Goal: Task Accomplishment & Management: Use online tool/utility

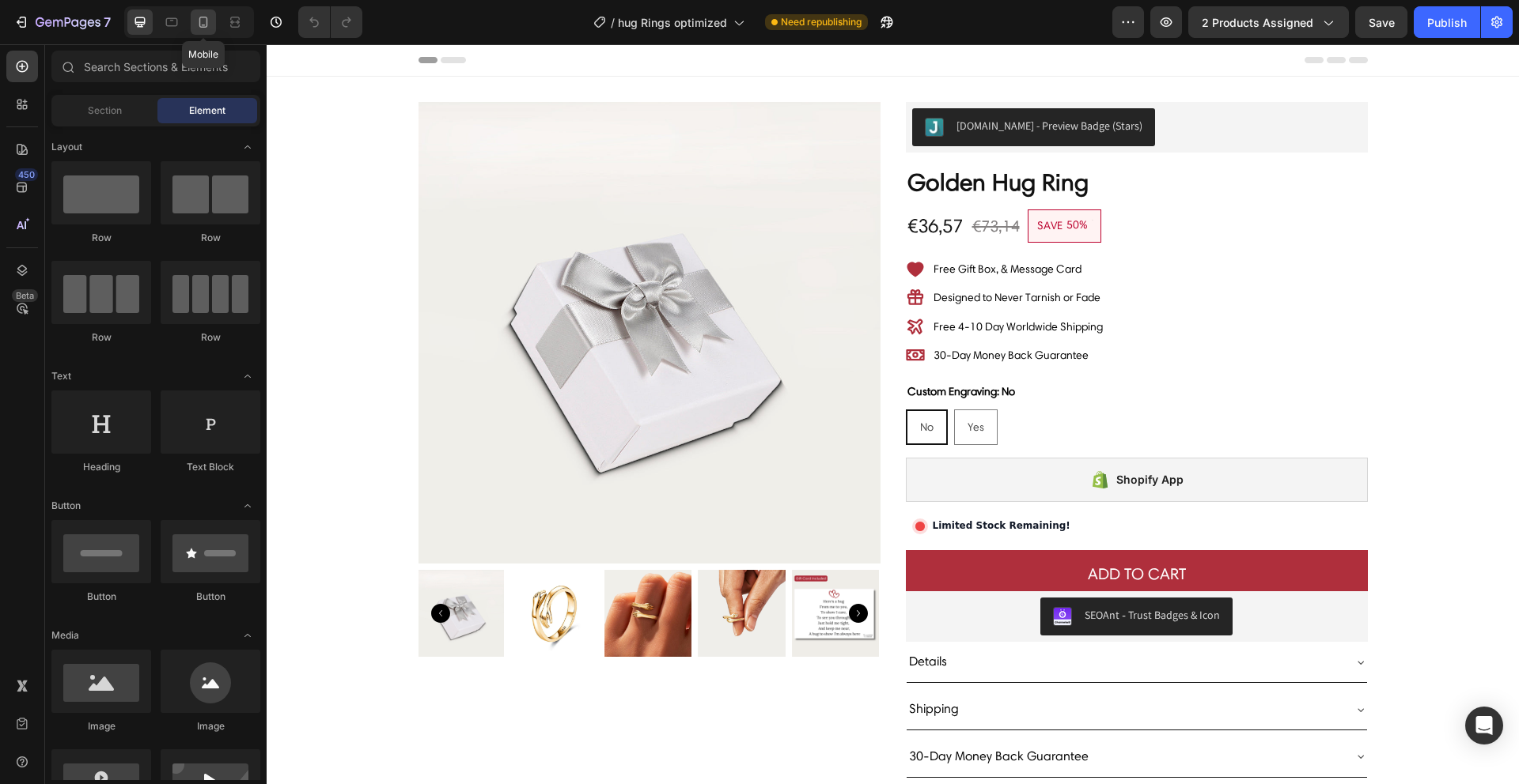
click at [209, 32] on div at bounding box center [203, 22] width 26 height 26
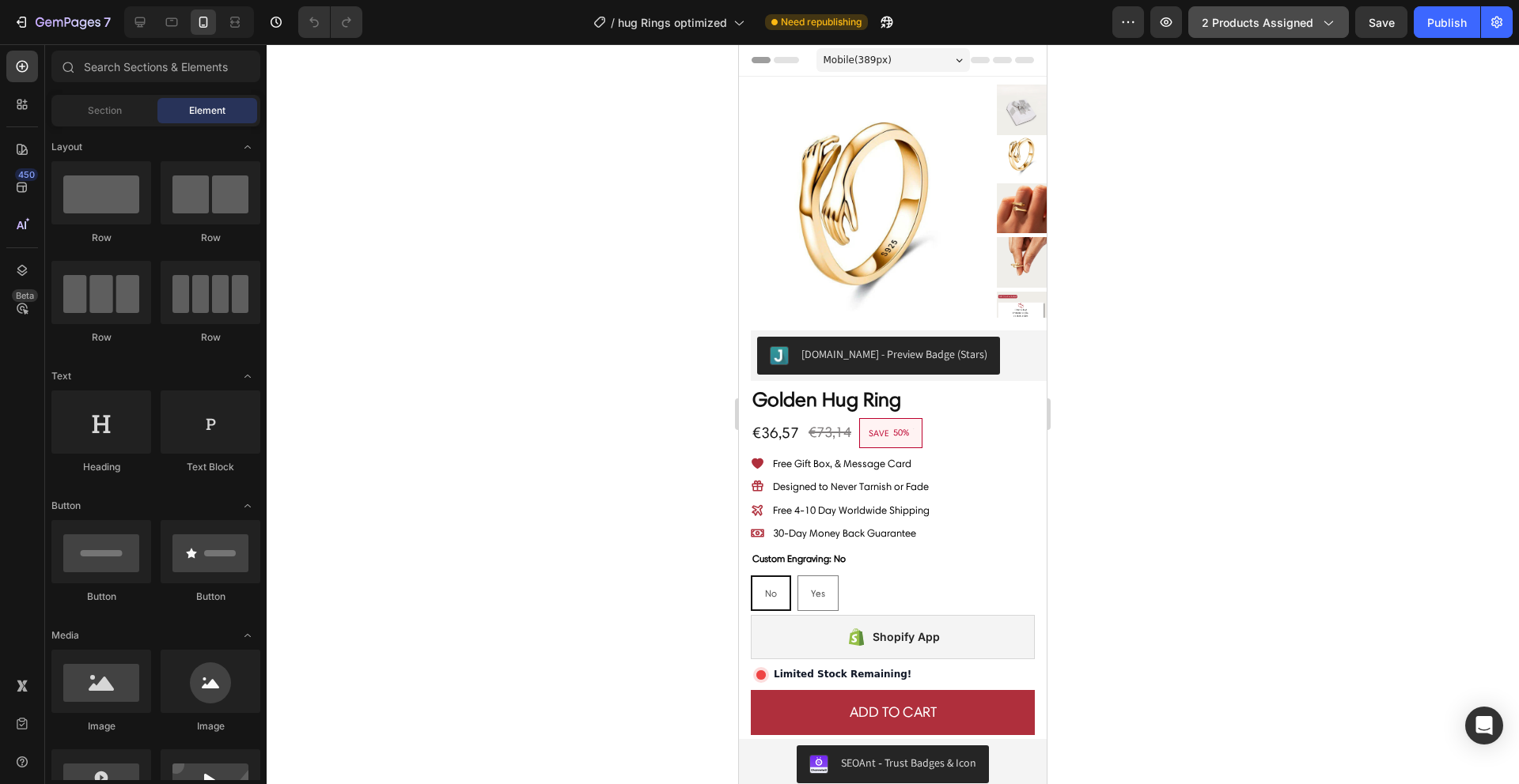
click at [1249, 31] on button "2 products assigned" at bounding box center [1269, 22] width 161 height 31
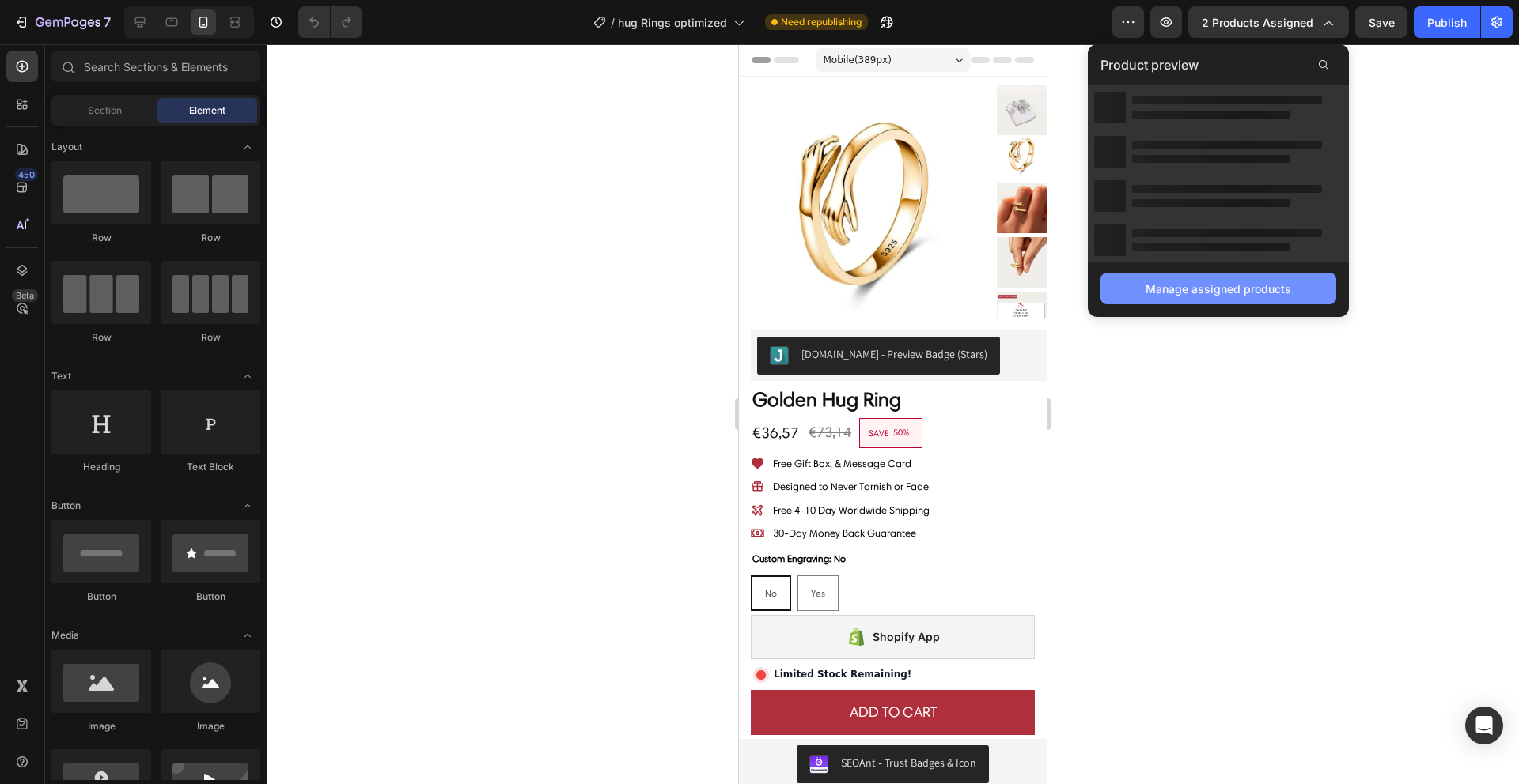
click at [1235, 286] on div "Manage assigned products" at bounding box center [1218, 289] width 145 height 17
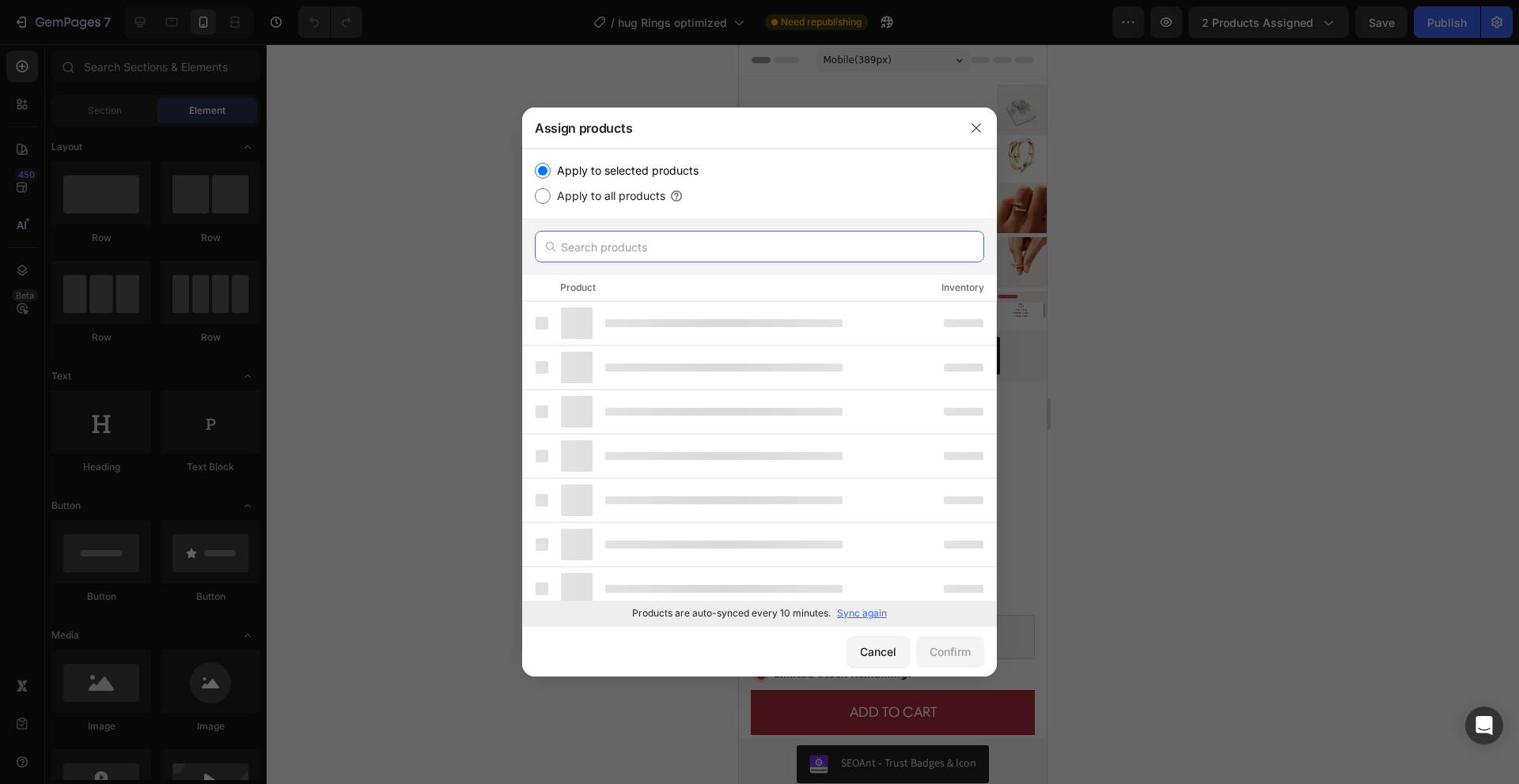
click at [587, 246] on input "text" at bounding box center [760, 246] width 450 height 31
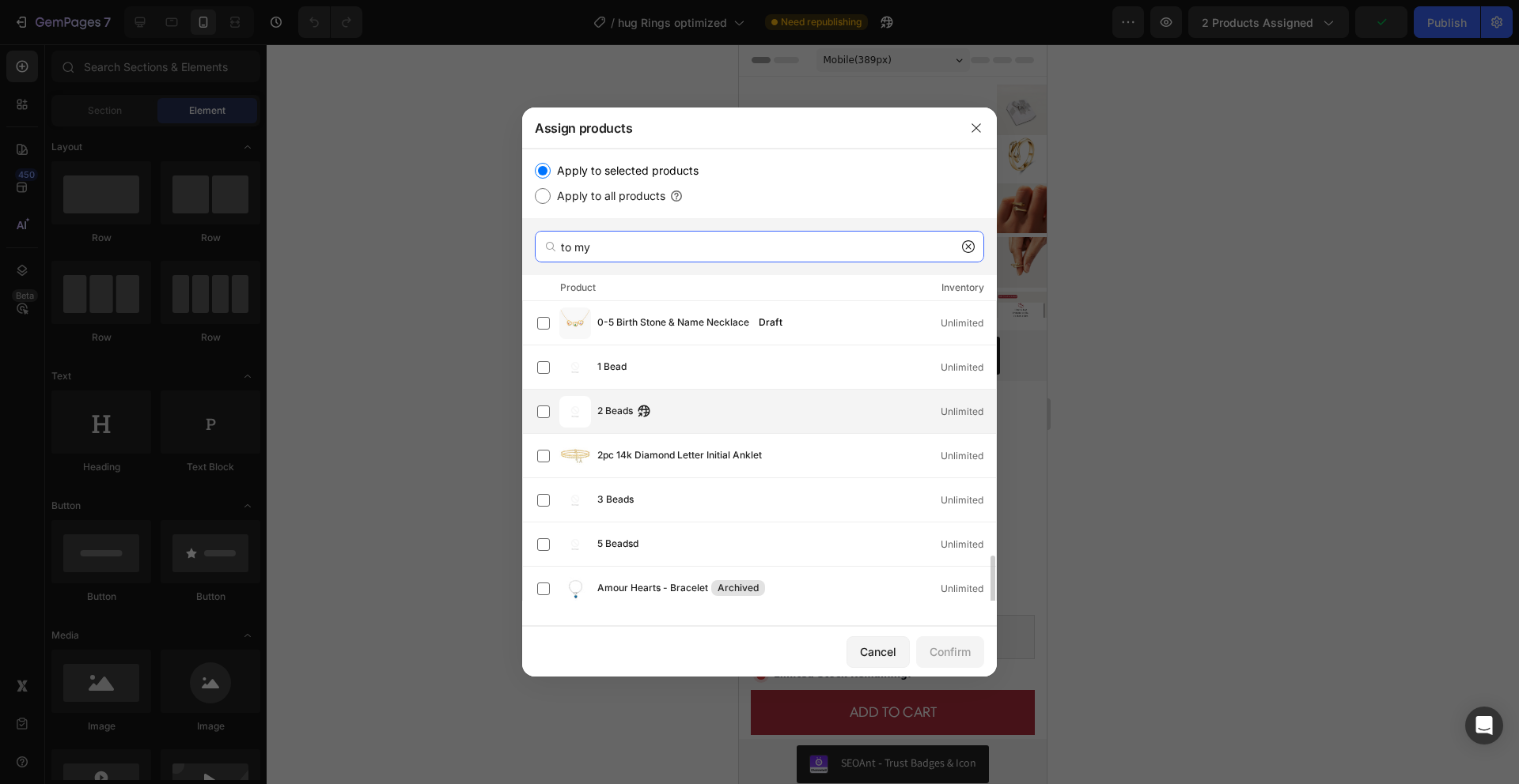
scroll to position [263, 0]
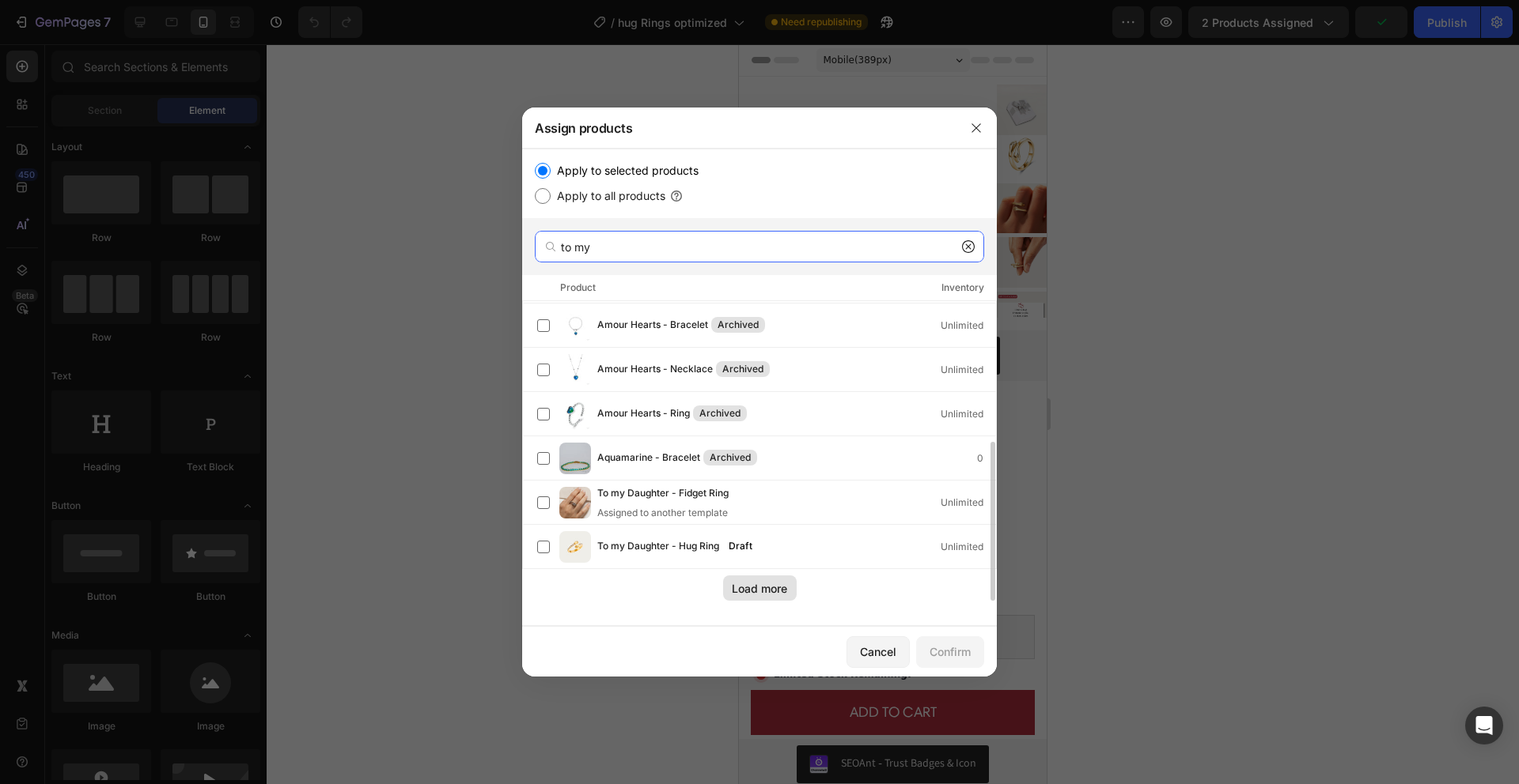
type input "to my"
click at [754, 596] on button "Load more" at bounding box center [760, 588] width 74 height 26
drag, startPoint x: 1221, startPoint y: 319, endPoint x: 1211, endPoint y: 318, distance: 10.0
click at [1221, 319] on div at bounding box center [760, 392] width 1519 height 784
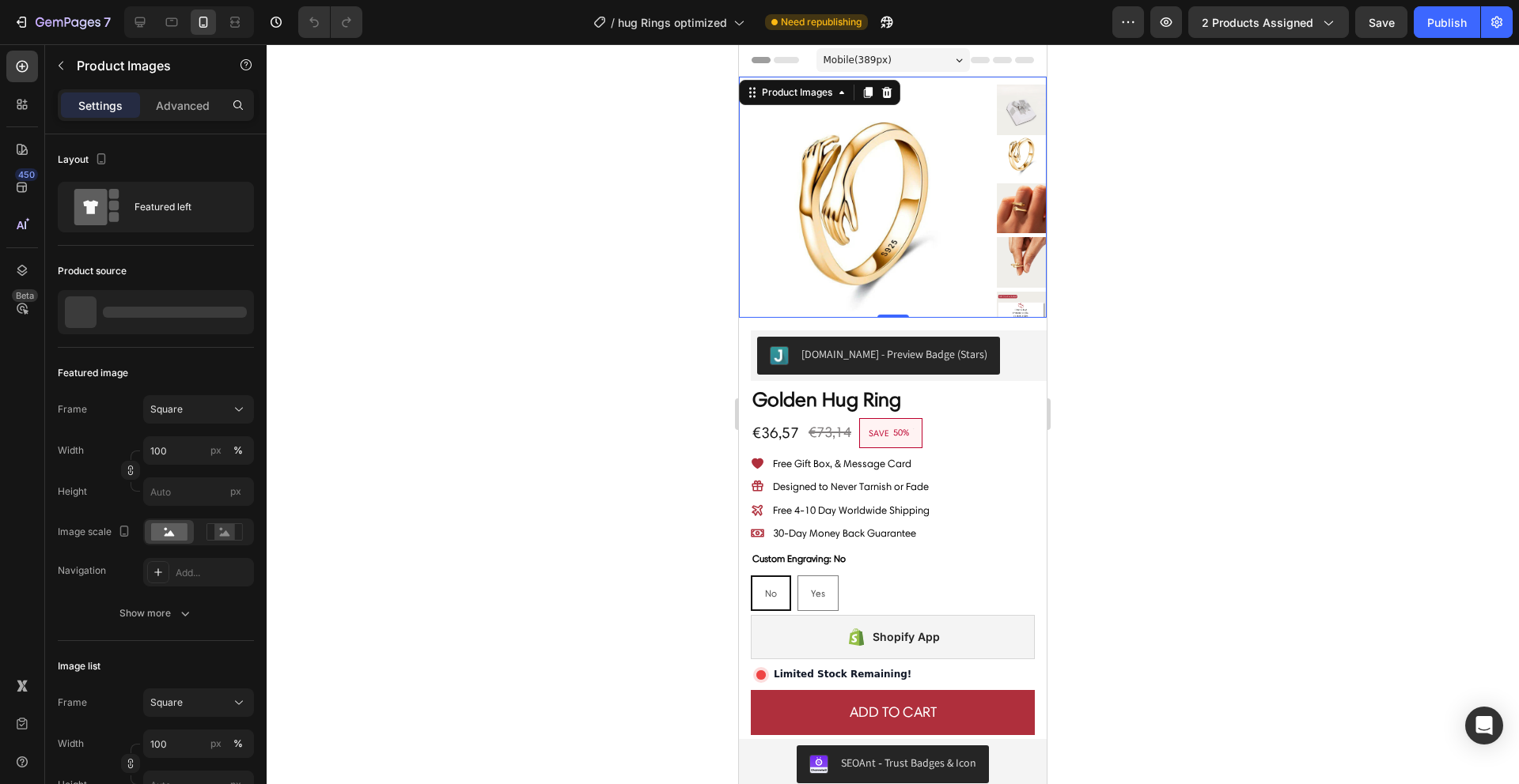
click at [862, 220] on img at bounding box center [864, 202] width 251 height 251
click at [161, 314] on p "Golden Hug Ring" at bounding box center [139, 312] width 75 height 11
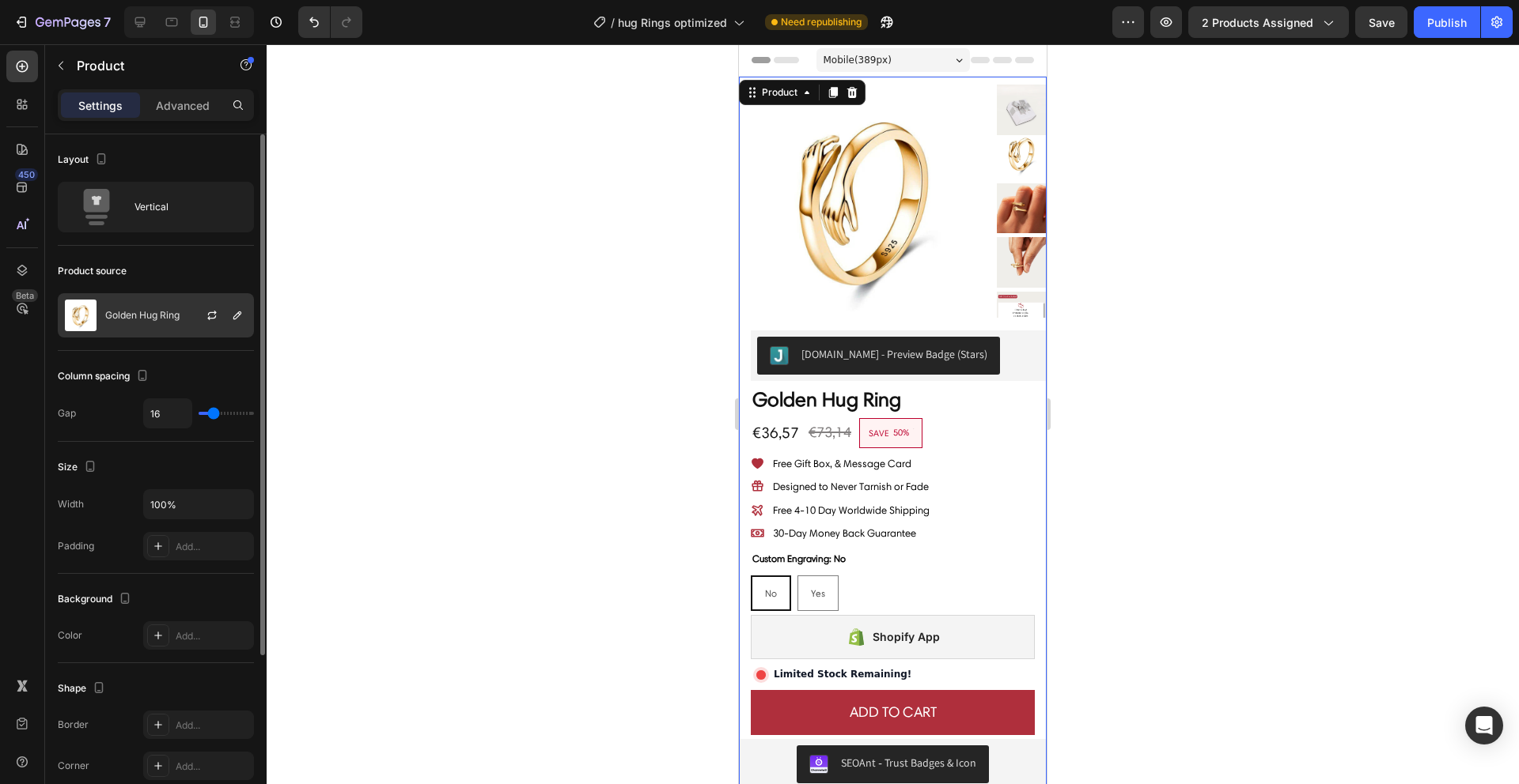
click at [179, 321] on div "Golden Hug Ring" at bounding box center [156, 315] width 196 height 44
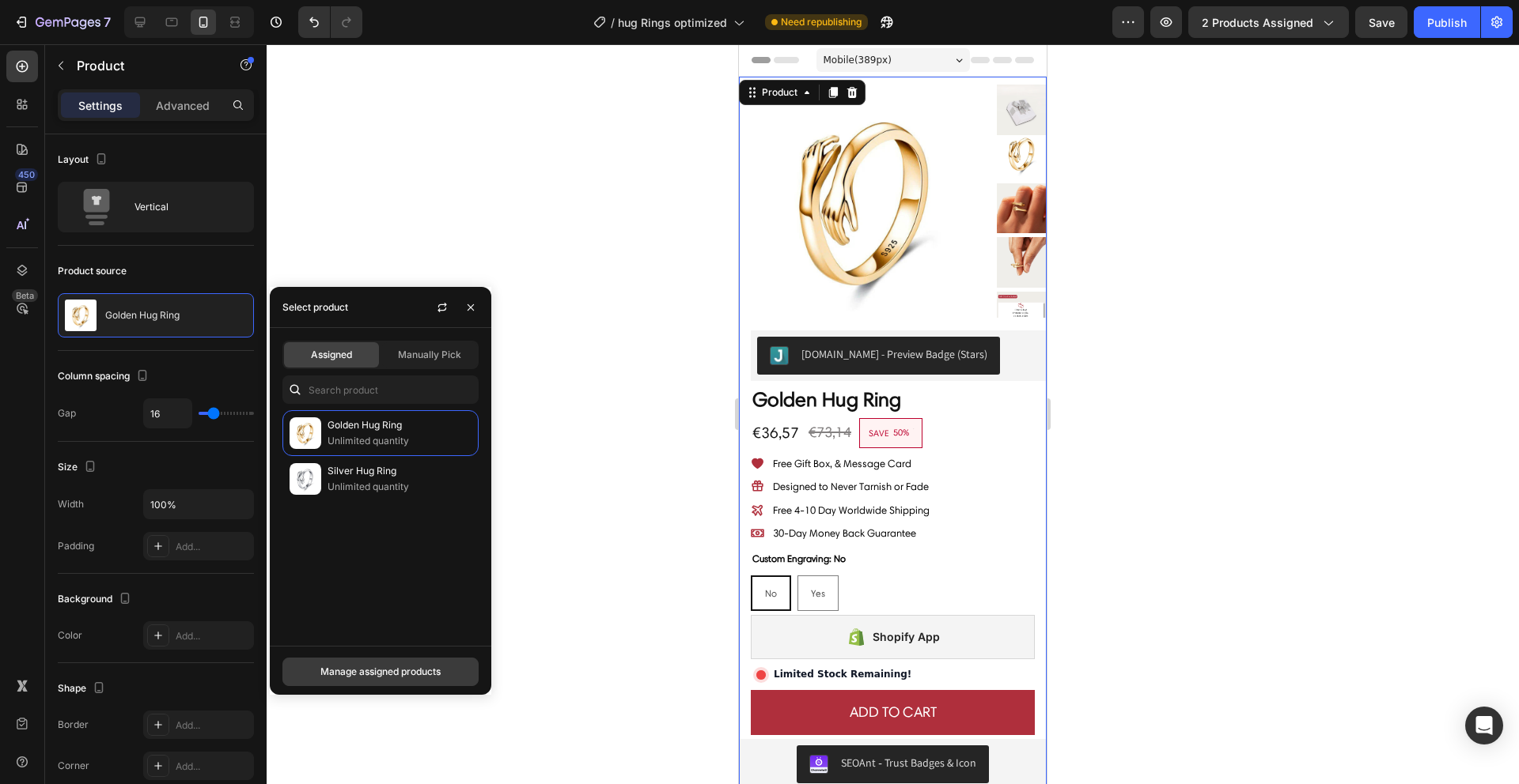
click at [426, 668] on div "Manage assigned products" at bounding box center [381, 672] width 120 height 14
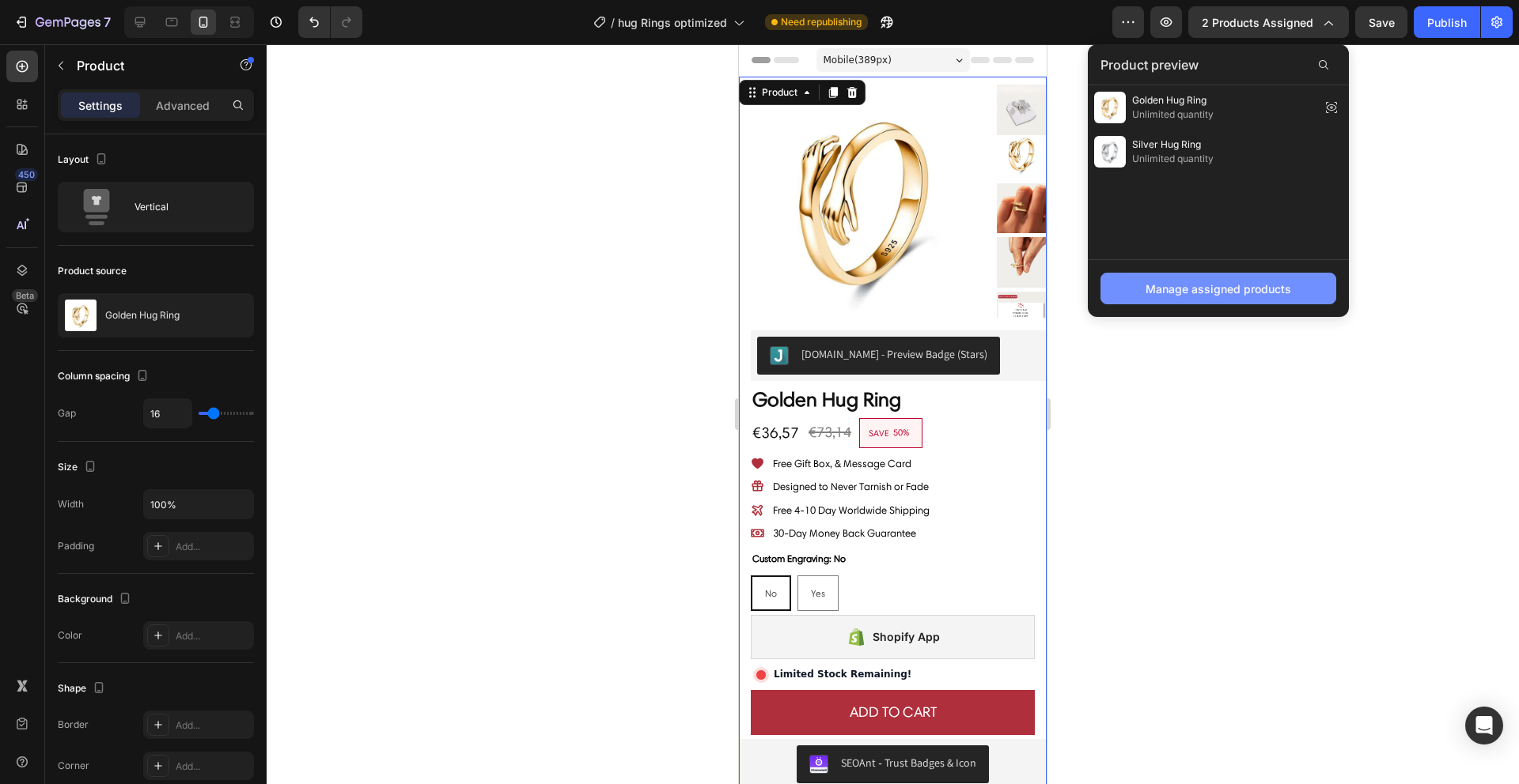
click at [1223, 284] on div "Manage assigned products" at bounding box center [1218, 289] width 145 height 17
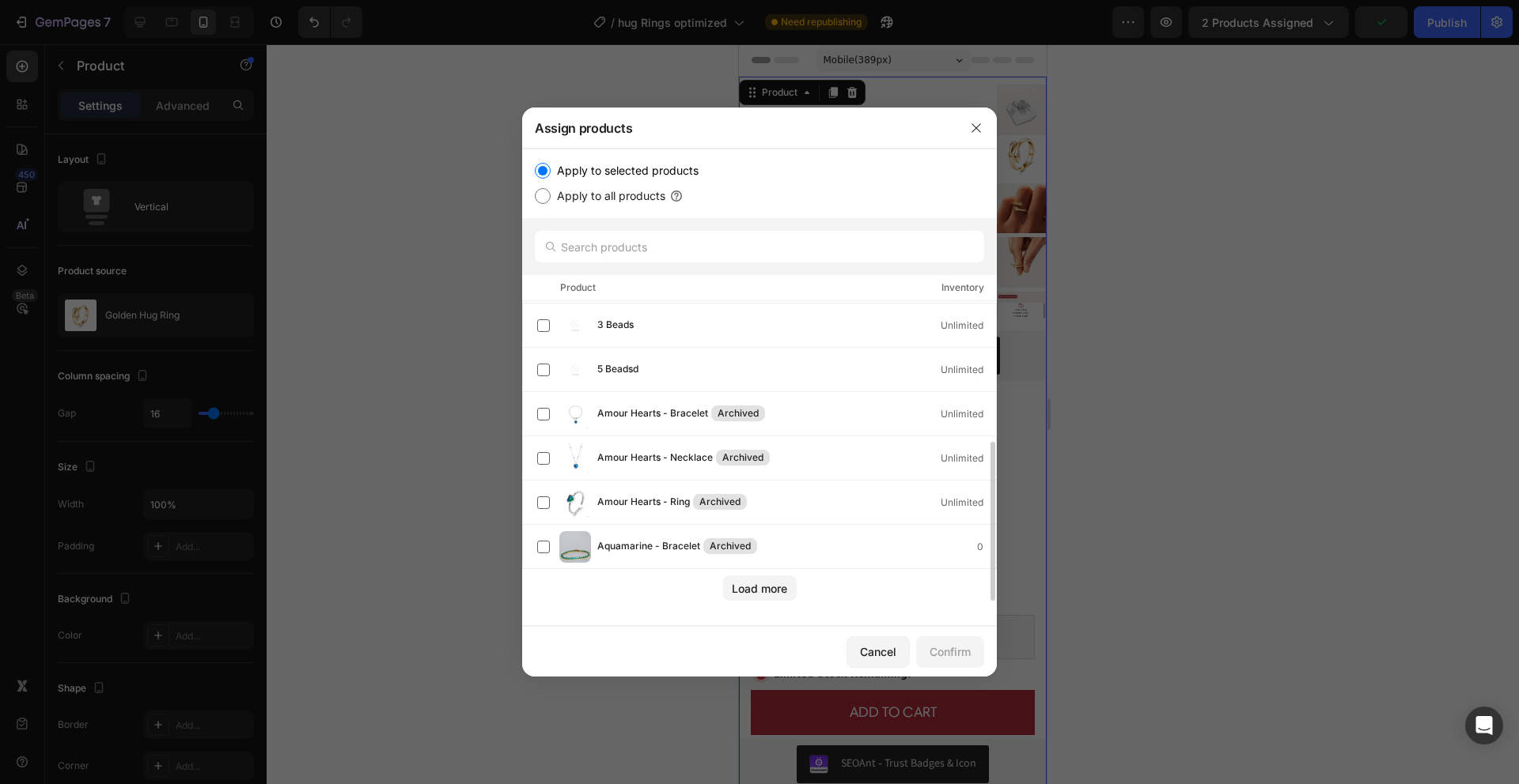
scroll to position [0, 0]
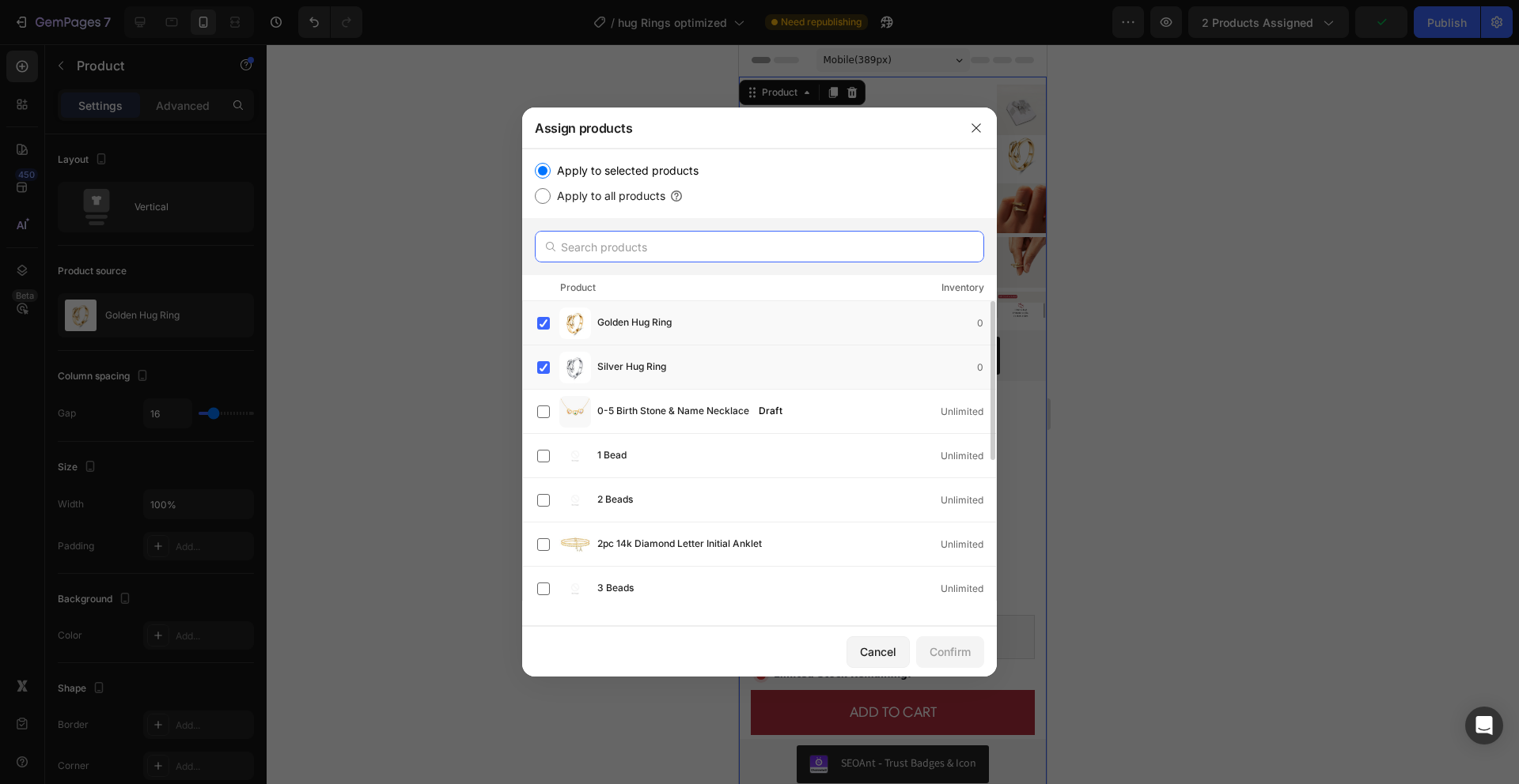
click at [633, 255] on input "text" at bounding box center [760, 246] width 450 height 31
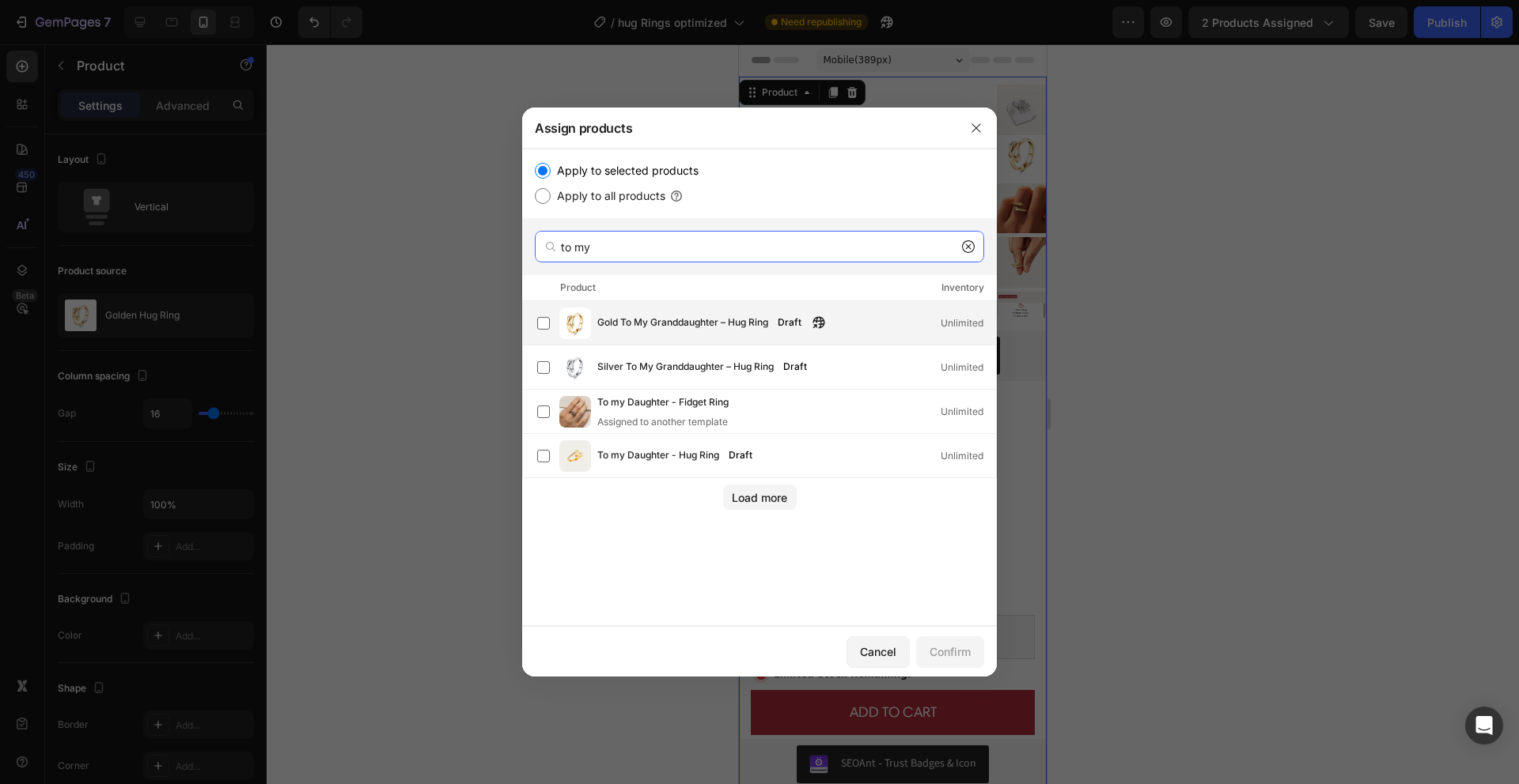
type input "to my"
click at [597, 329] on span "Gold To My Granddaughter – Hug Ring" at bounding box center [682, 323] width 171 height 18
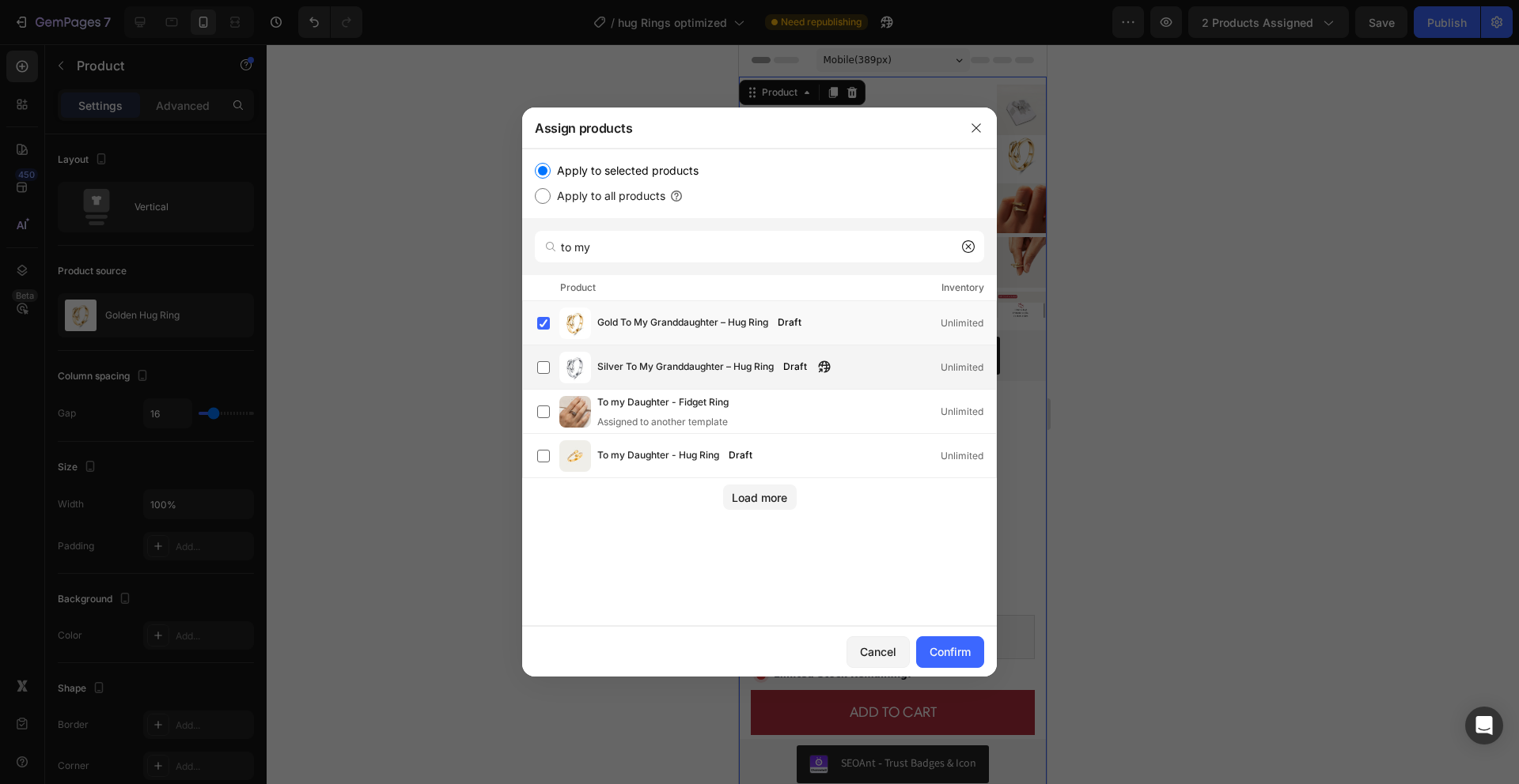
click at [598, 361] on span "Silver To My Granddaughter – Hug Ring" at bounding box center [686, 368] width 177 height 18
click at [953, 651] on div "Confirm" at bounding box center [950, 652] width 41 height 17
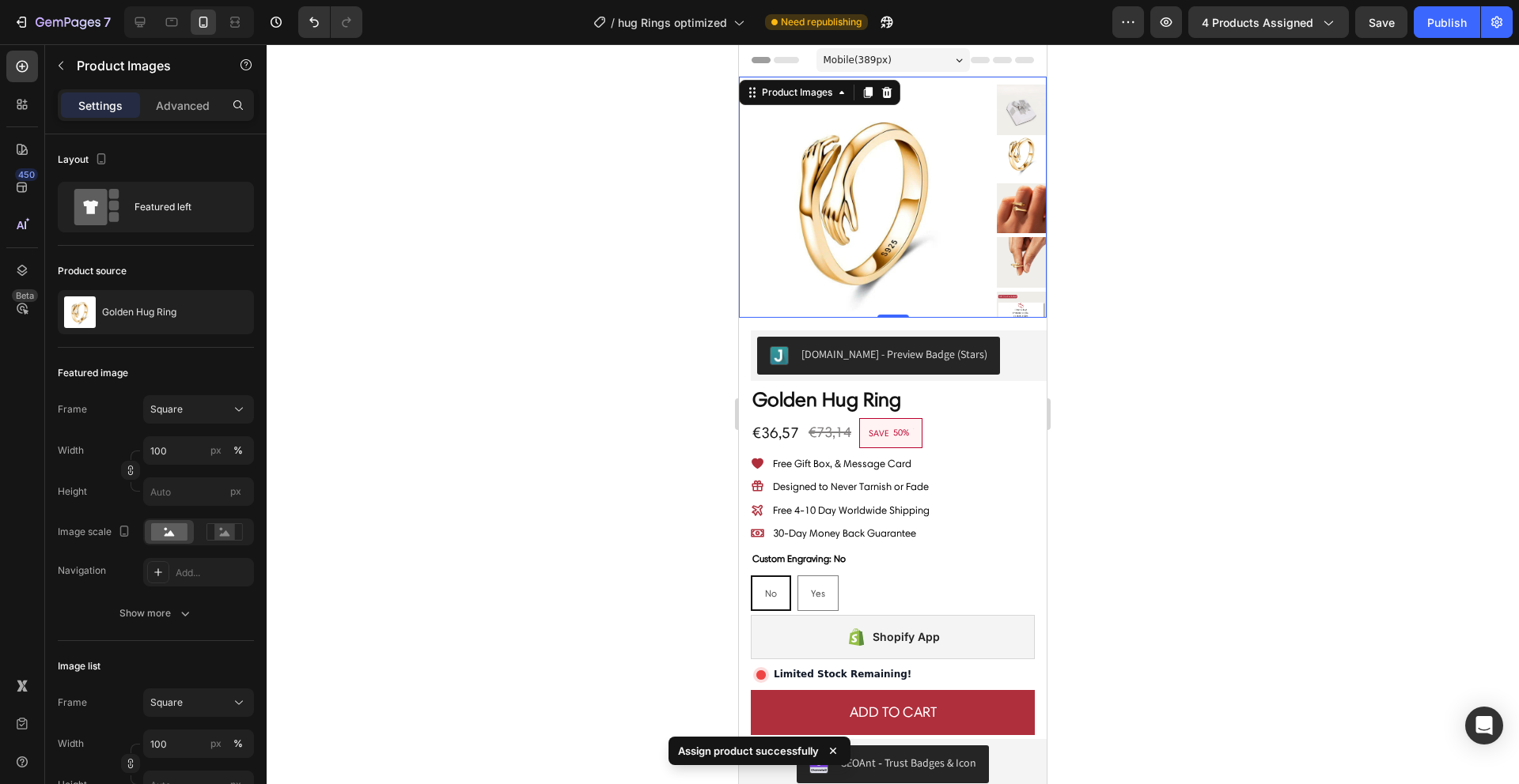
click at [861, 279] on img at bounding box center [864, 202] width 251 height 251
click at [206, 300] on div "Golden Hug Ring" at bounding box center [156, 312] width 196 height 44
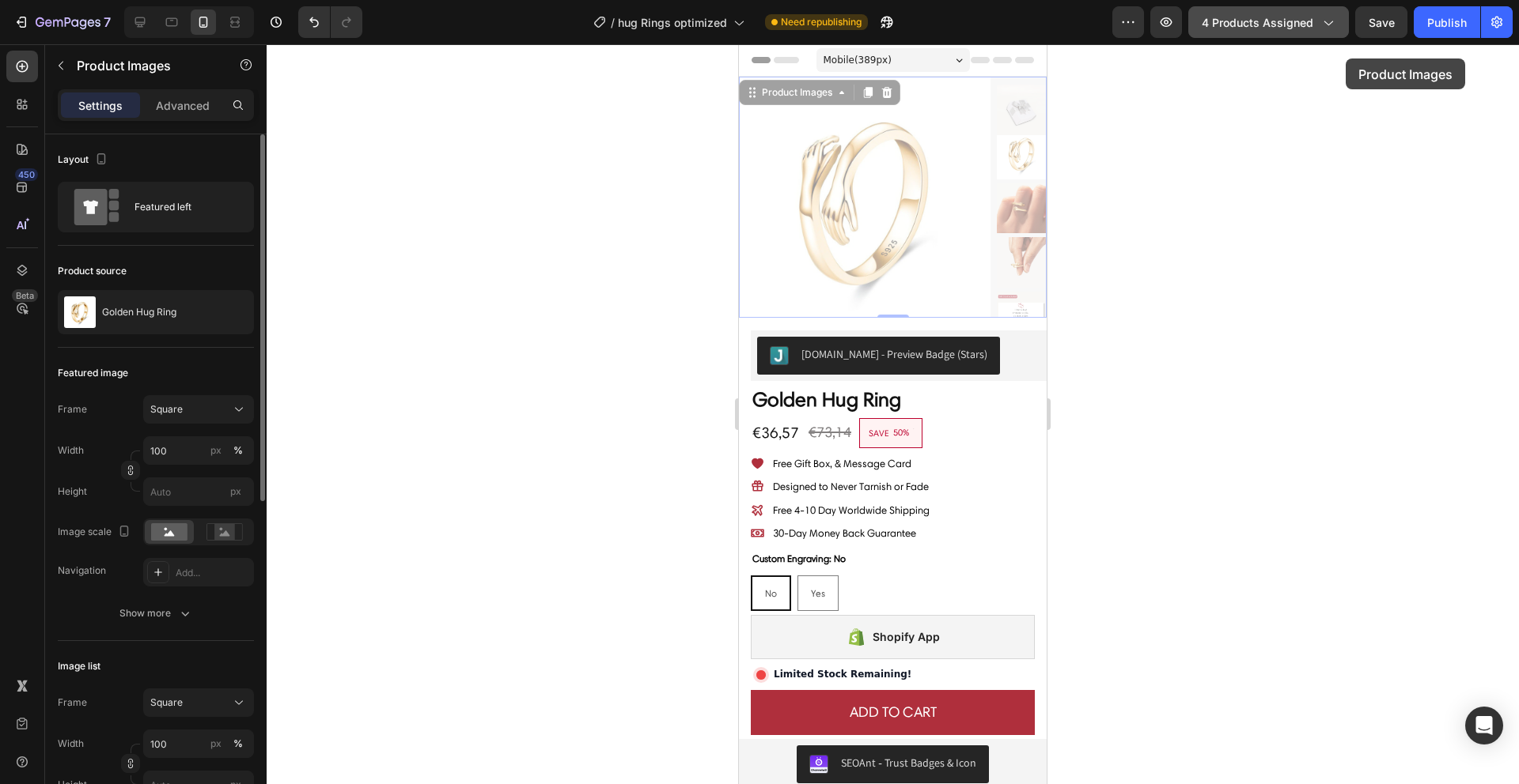
click at [1319, 37] on button "4 products assigned" at bounding box center [1269, 22] width 161 height 31
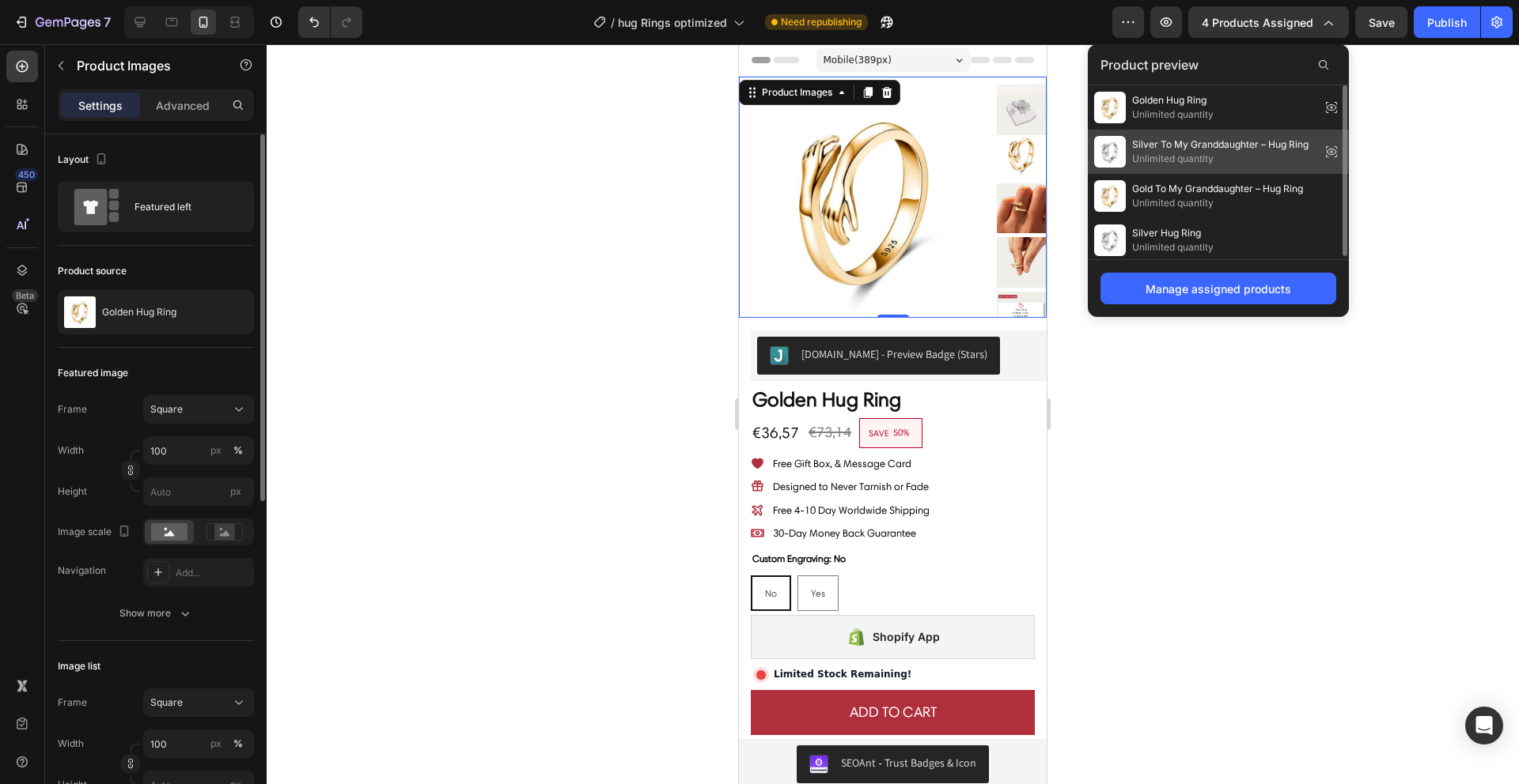
click at [1147, 153] on span "Unlimited quantity" at bounding box center [1220, 159] width 177 height 14
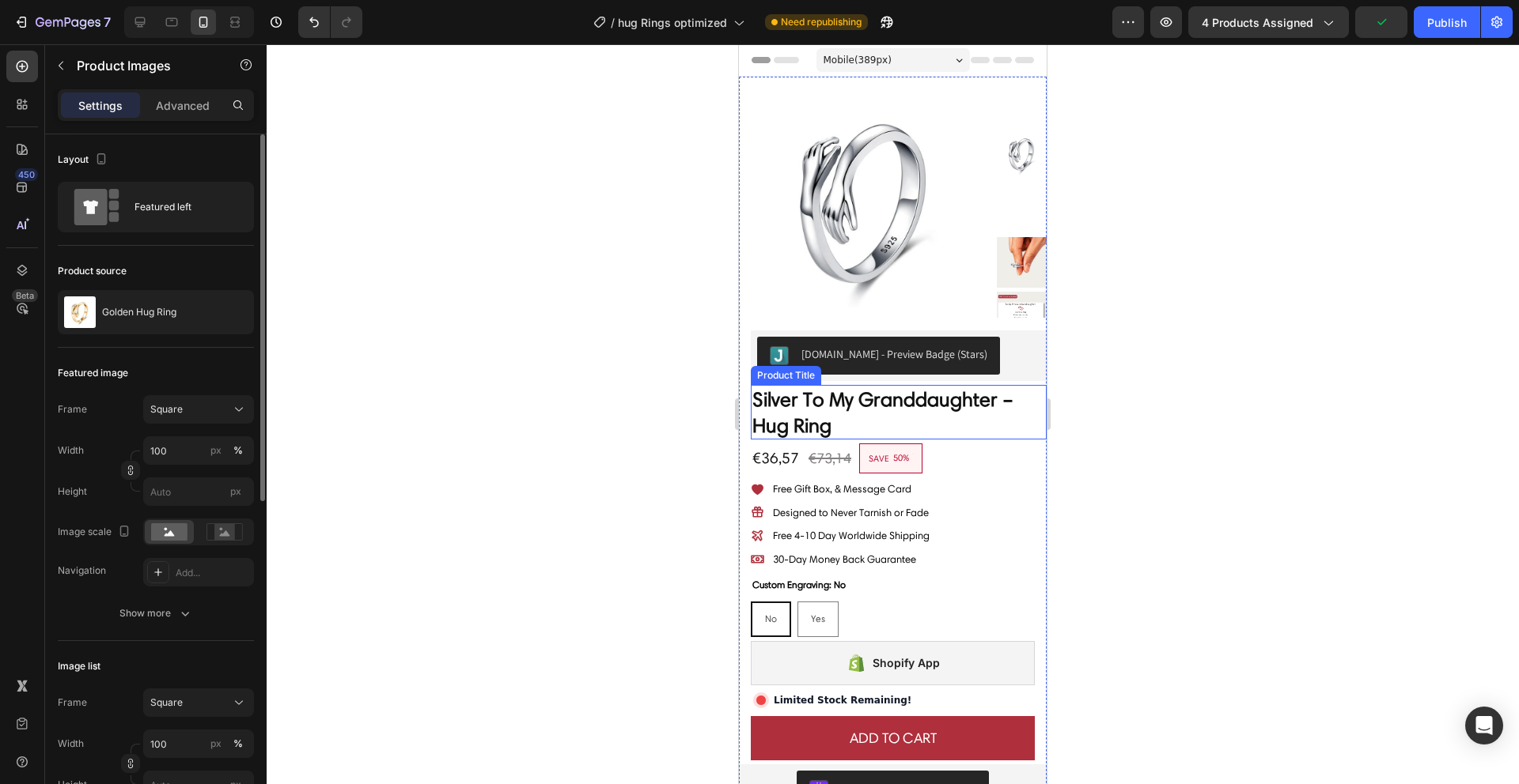
click at [867, 411] on h2 "Silver To My Granddaughter – Hug Ring" at bounding box center [898, 412] width 296 height 55
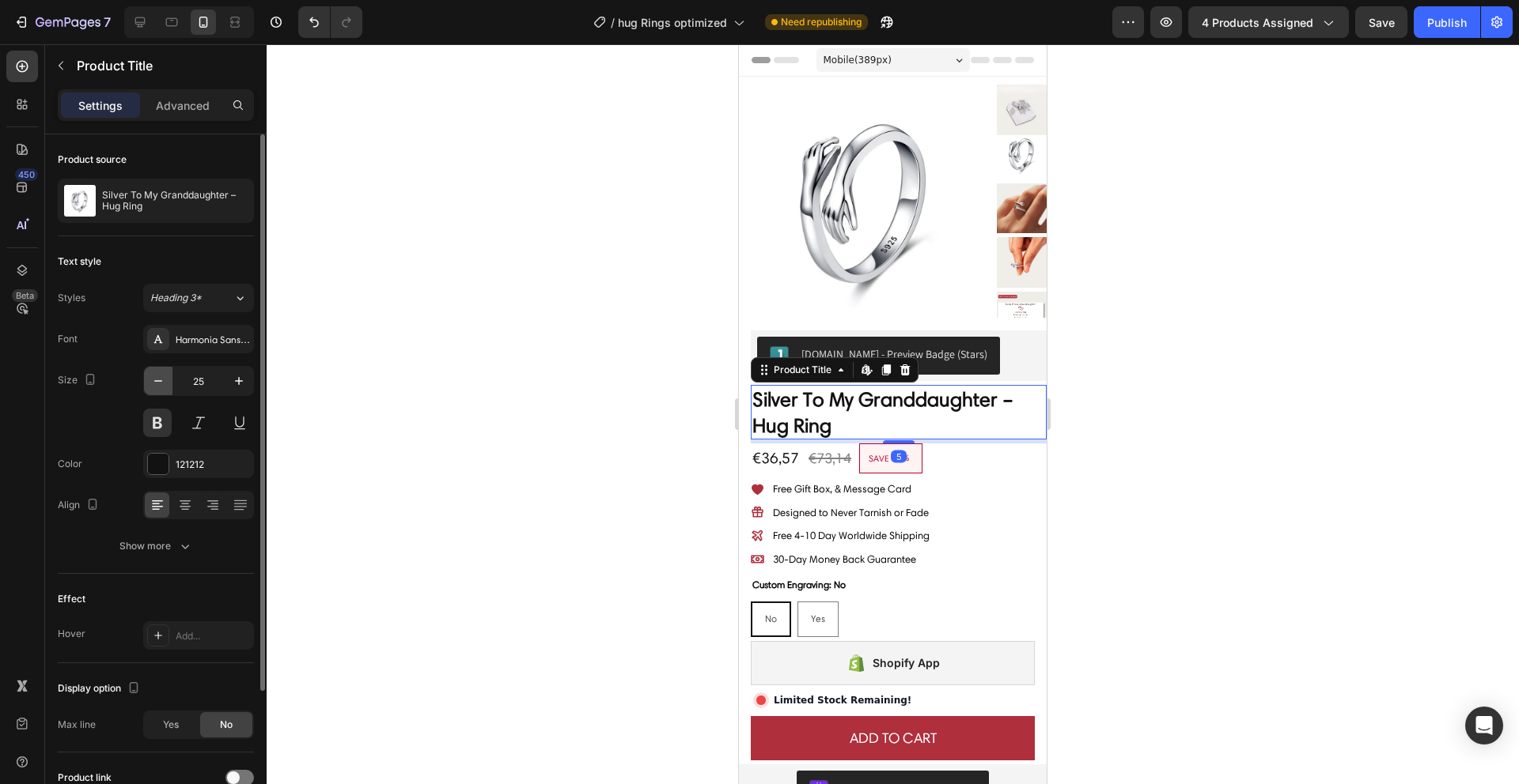
click at [157, 378] on icon "button" at bounding box center [158, 381] width 16 height 16
click at [156, 377] on icon "button" at bounding box center [158, 381] width 16 height 16
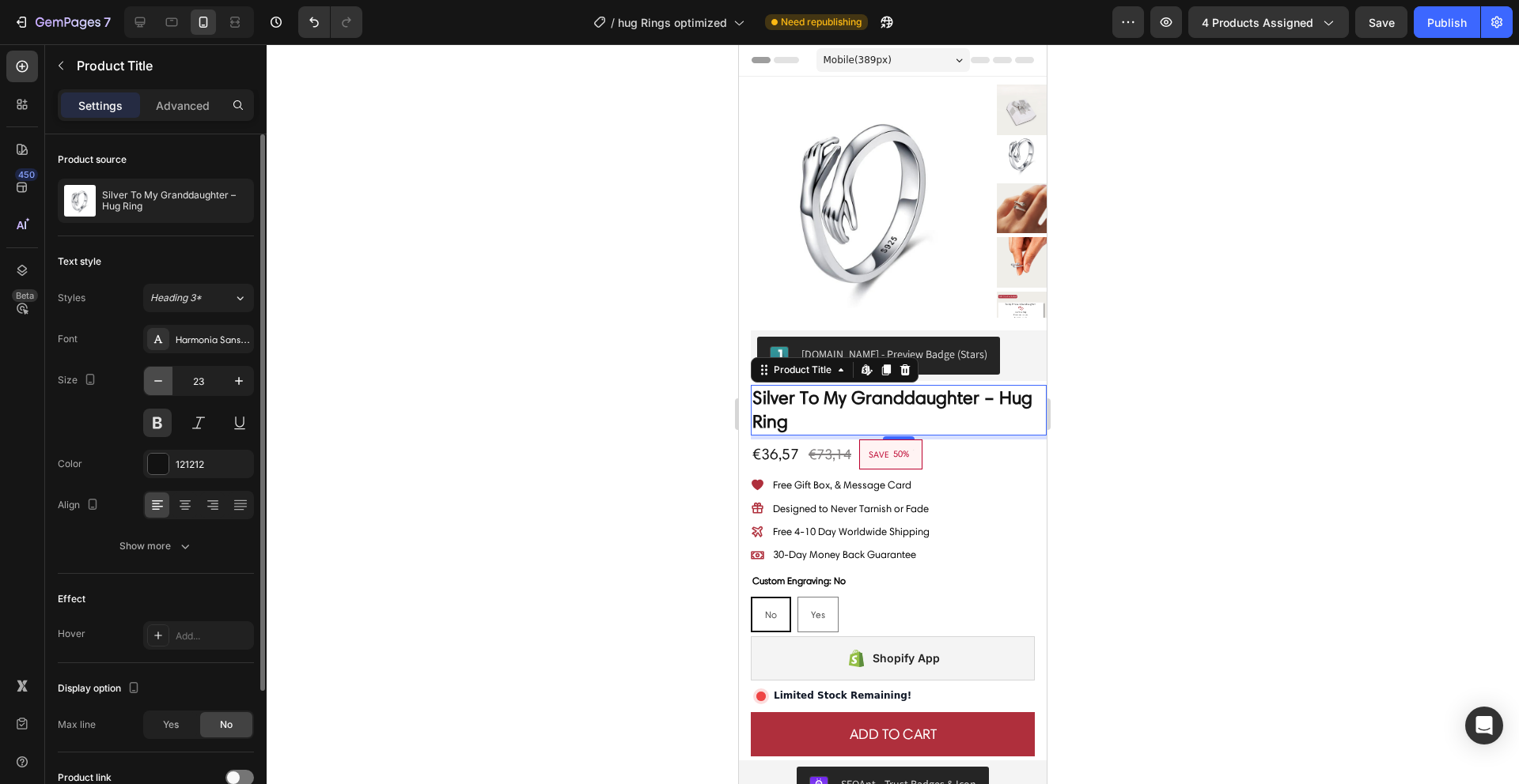
click at [156, 377] on icon "button" at bounding box center [158, 381] width 16 height 16
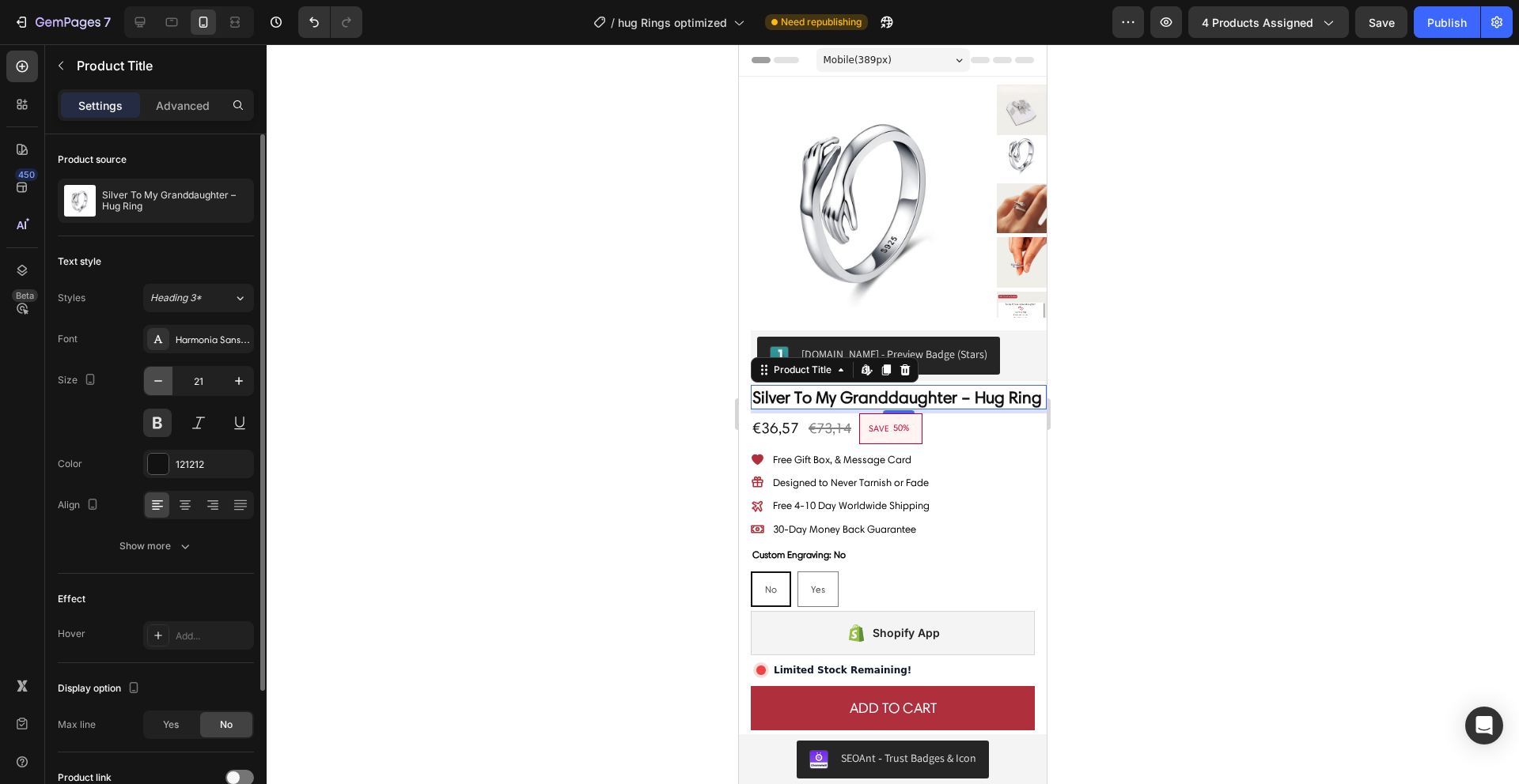
click at [156, 377] on icon "button" at bounding box center [158, 381] width 16 height 16
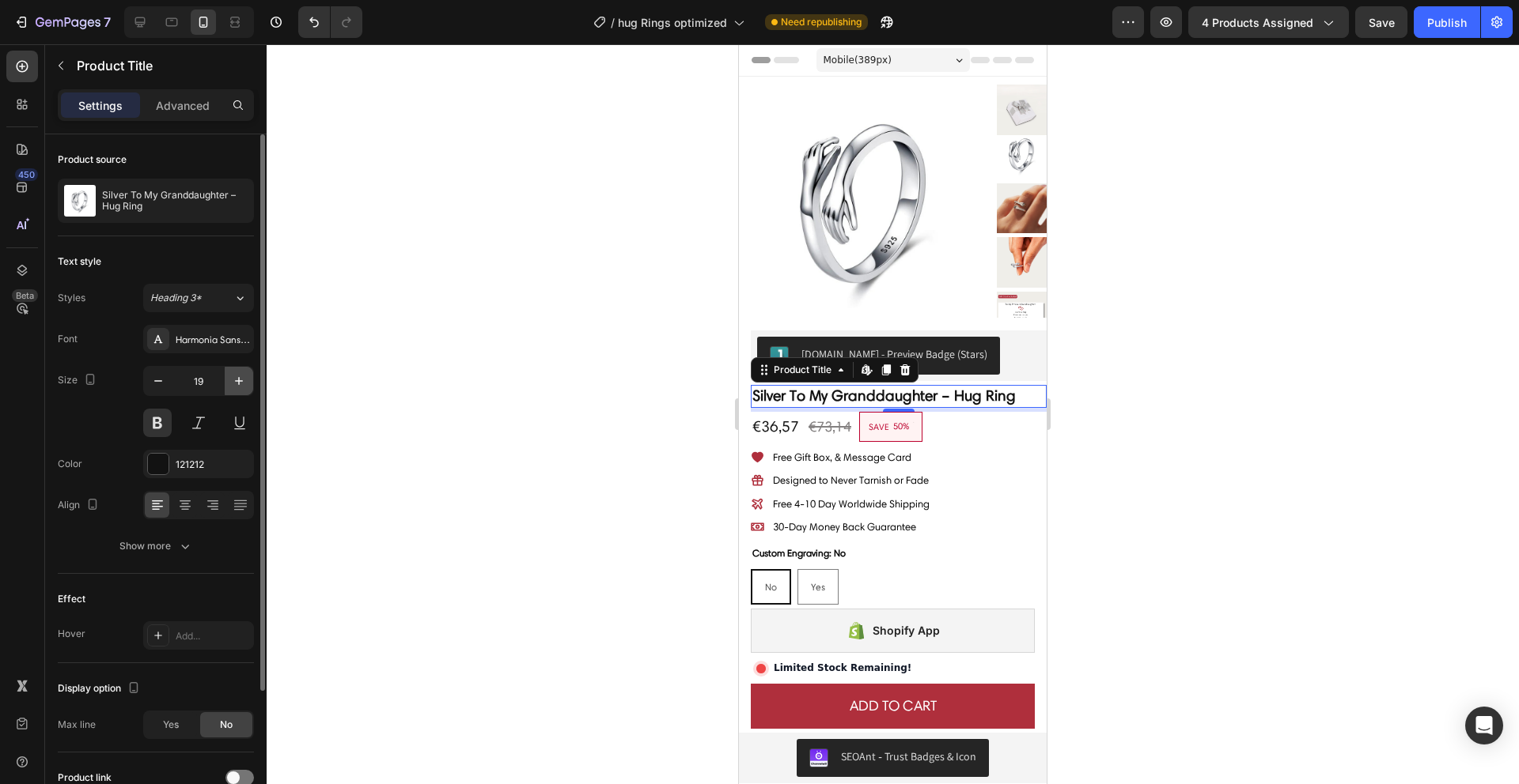
click at [238, 376] on icon "button" at bounding box center [239, 381] width 16 height 16
type input "20"
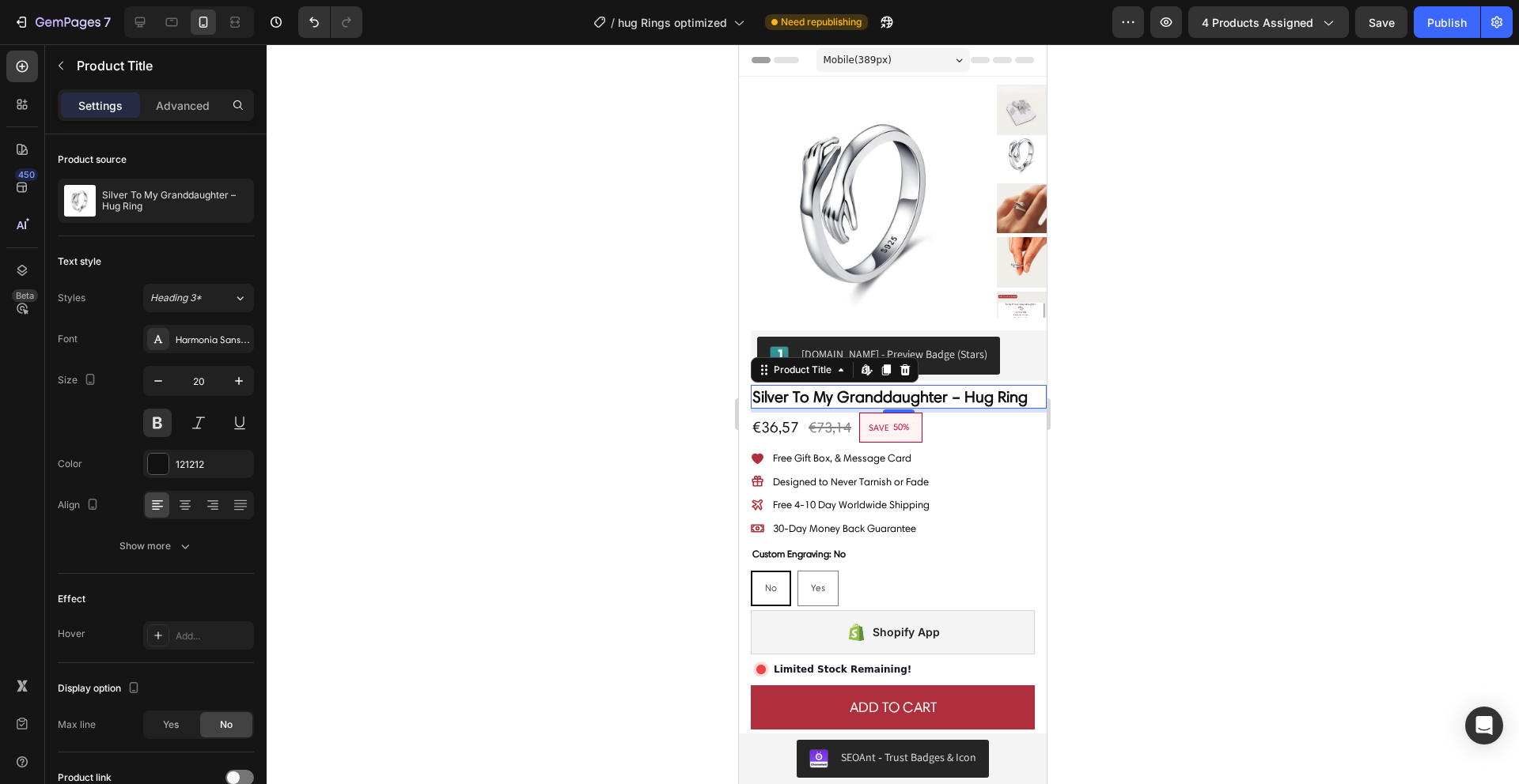
click at [422, 451] on div at bounding box center [893, 414] width 1252 height 740
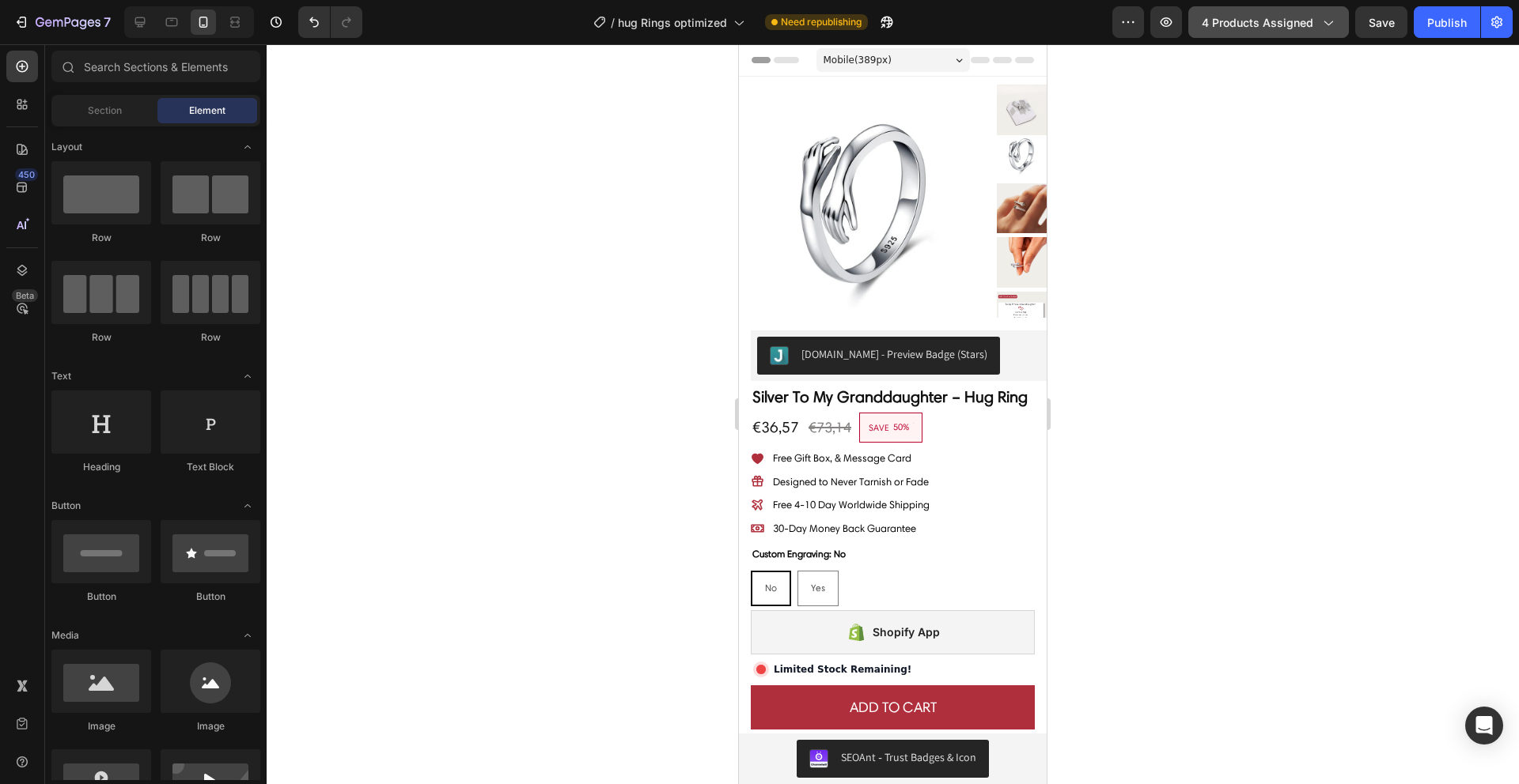
click at [1214, 22] on span "4 products assigned" at bounding box center [1257, 22] width 112 height 17
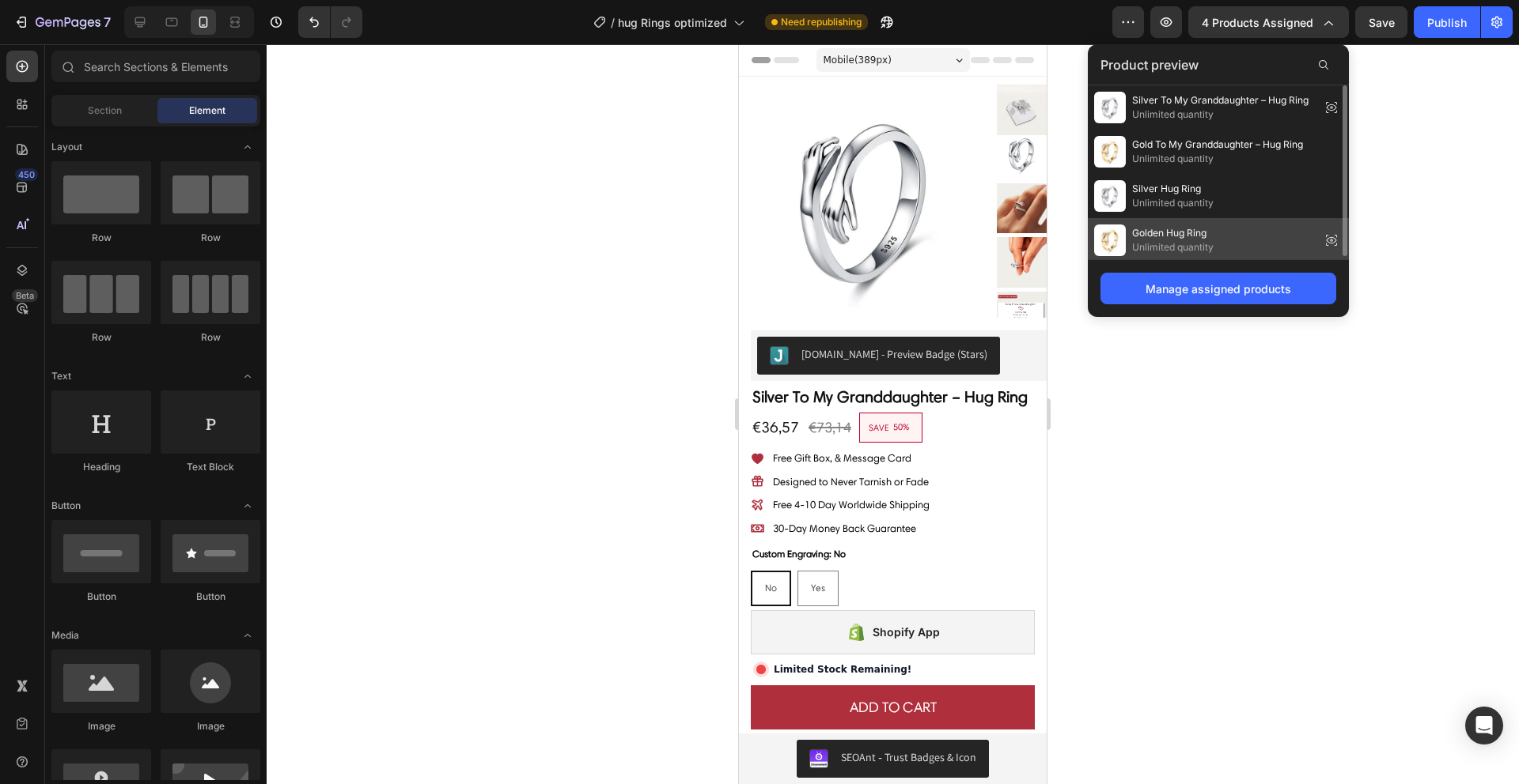
click at [1192, 219] on div "Golden Hug Ring Unlimited quantity" at bounding box center [1218, 240] width 261 height 44
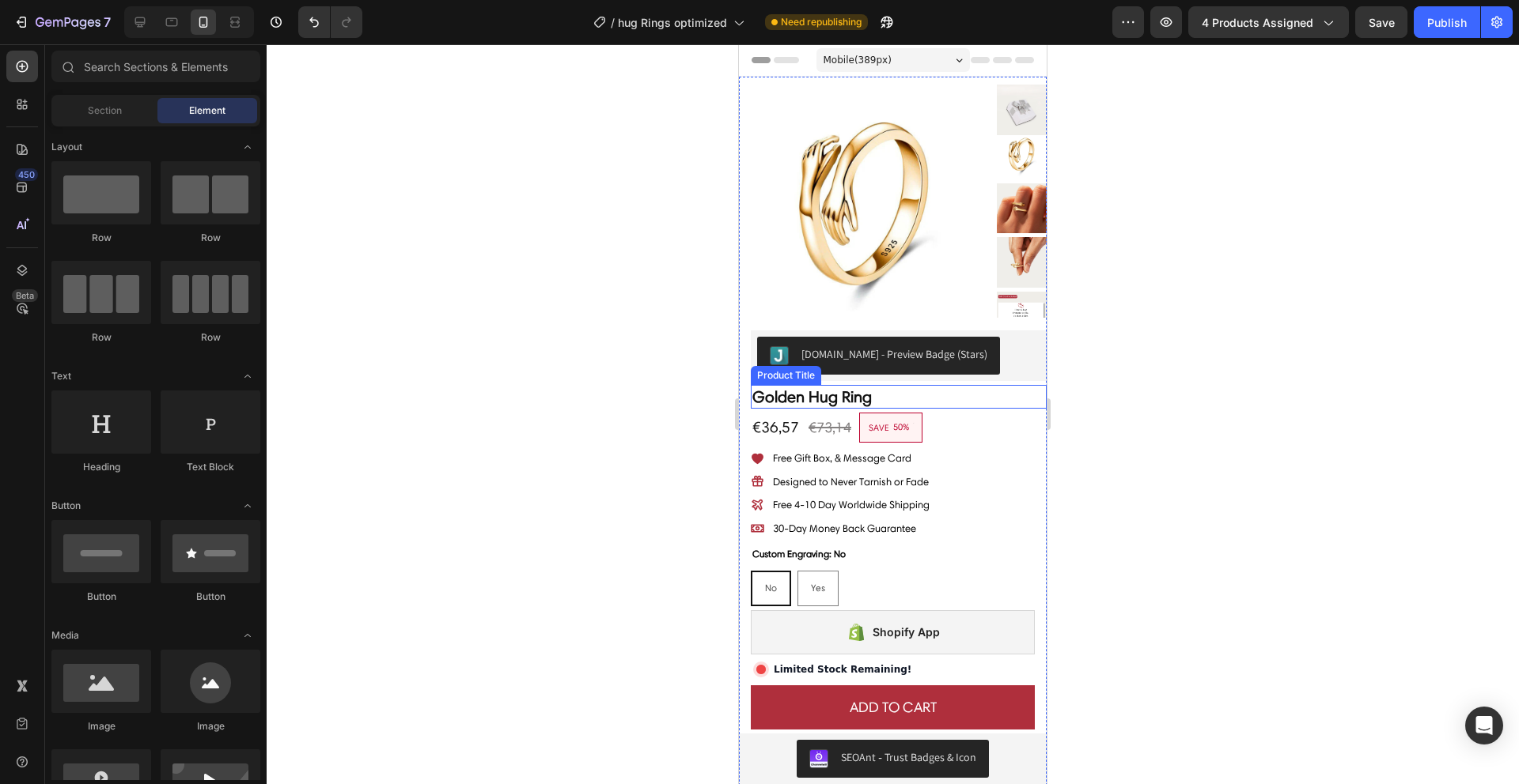
click at [939, 389] on h2 "Golden Hug Ring" at bounding box center [898, 397] width 296 height 24
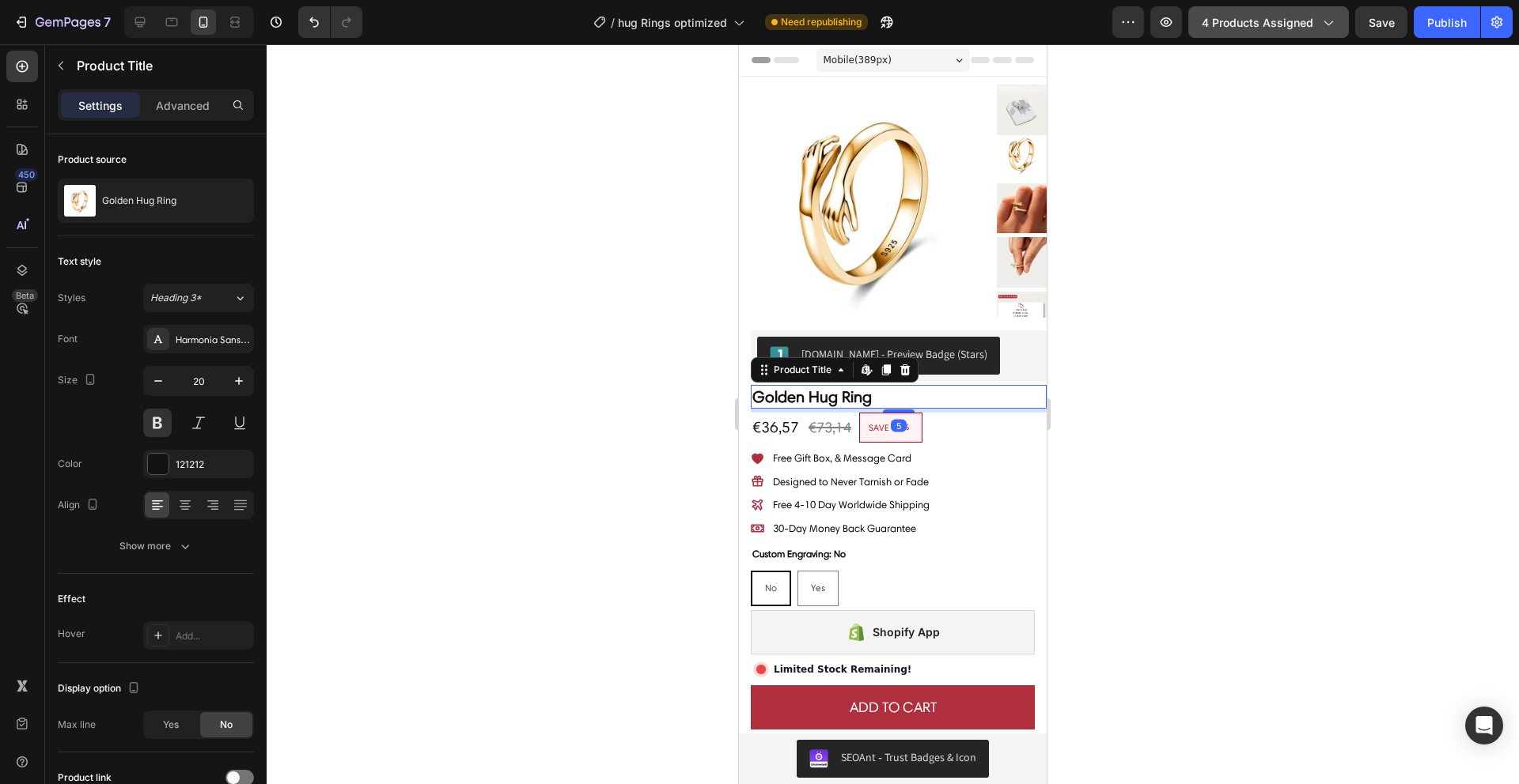
click at [1238, 35] on button "4 products assigned" at bounding box center [1269, 22] width 161 height 31
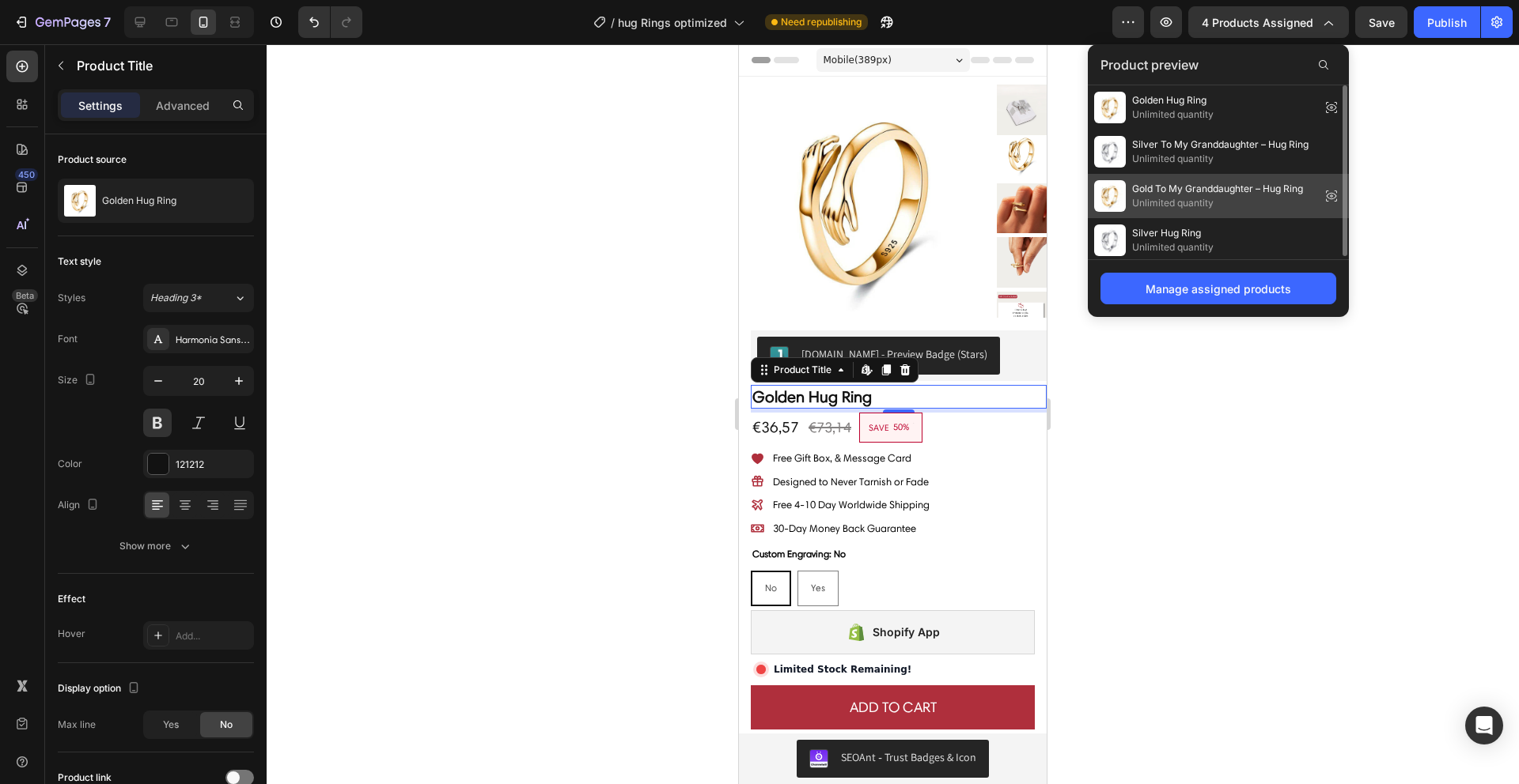
click at [1198, 187] on span "Gold To My Granddaughter – Hug Ring" at bounding box center [1217, 189] width 171 height 14
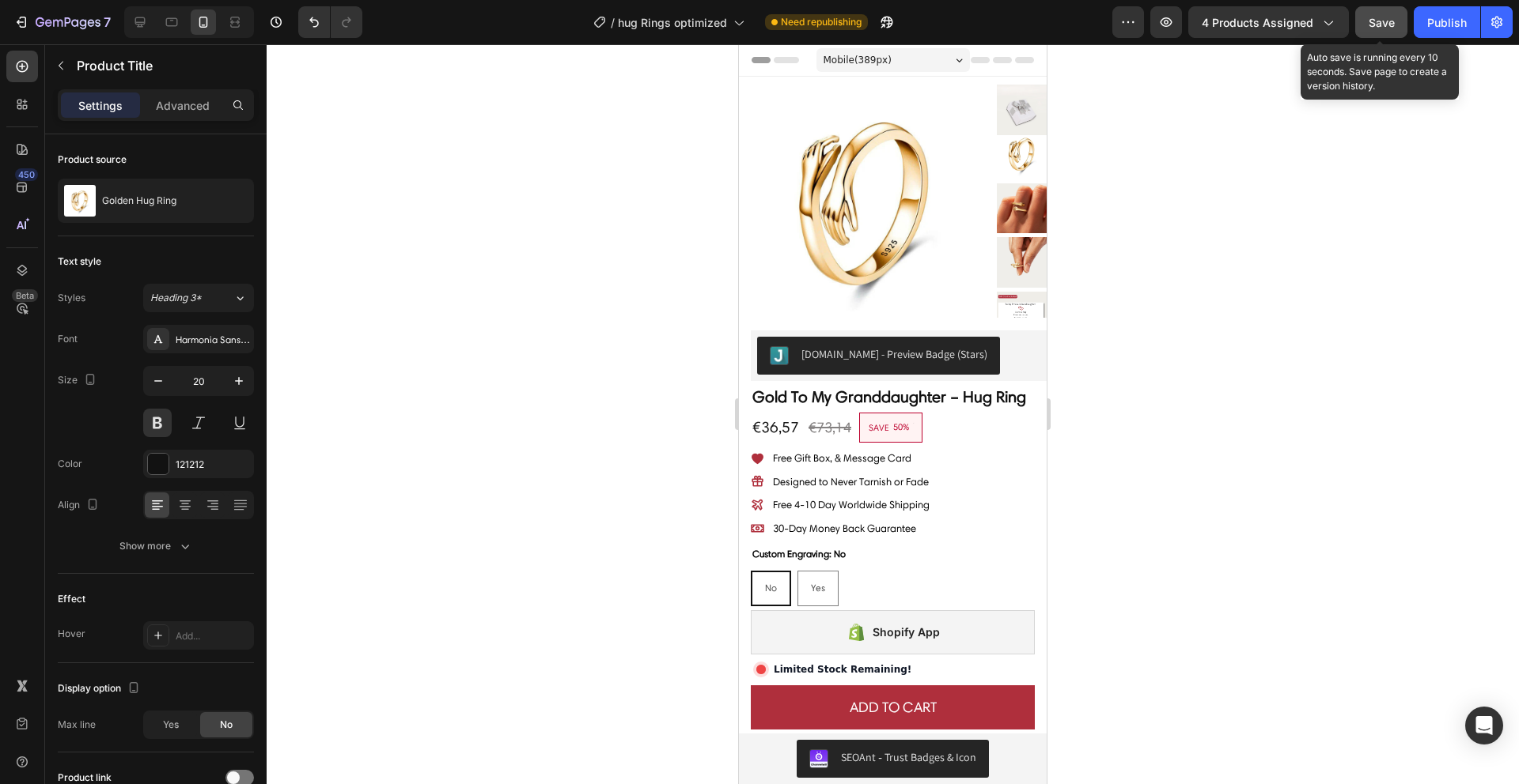
click at [1389, 26] on span "Save" at bounding box center [1382, 22] width 26 height 14
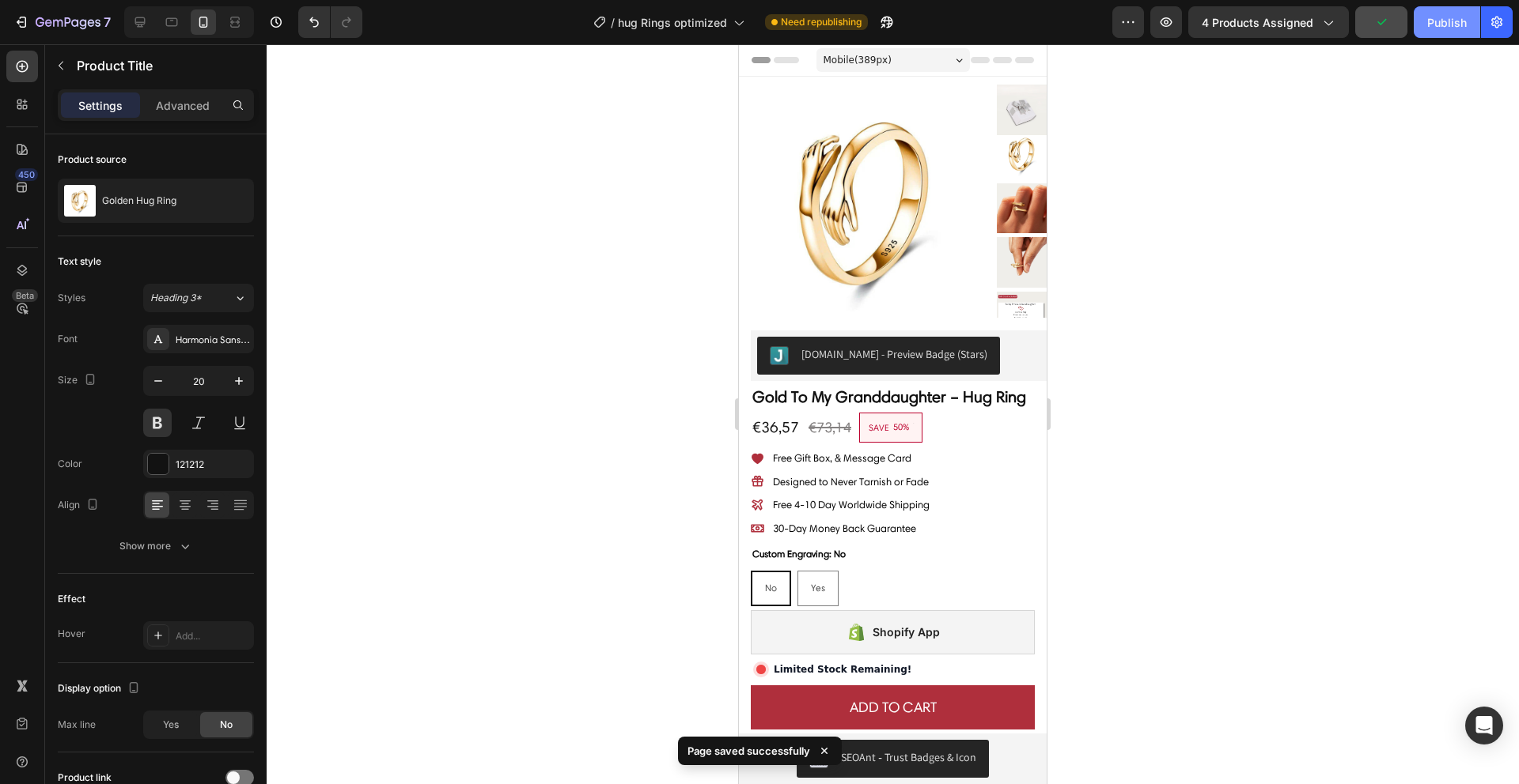
click at [1456, 26] on div "Publish" at bounding box center [1447, 22] width 39 height 17
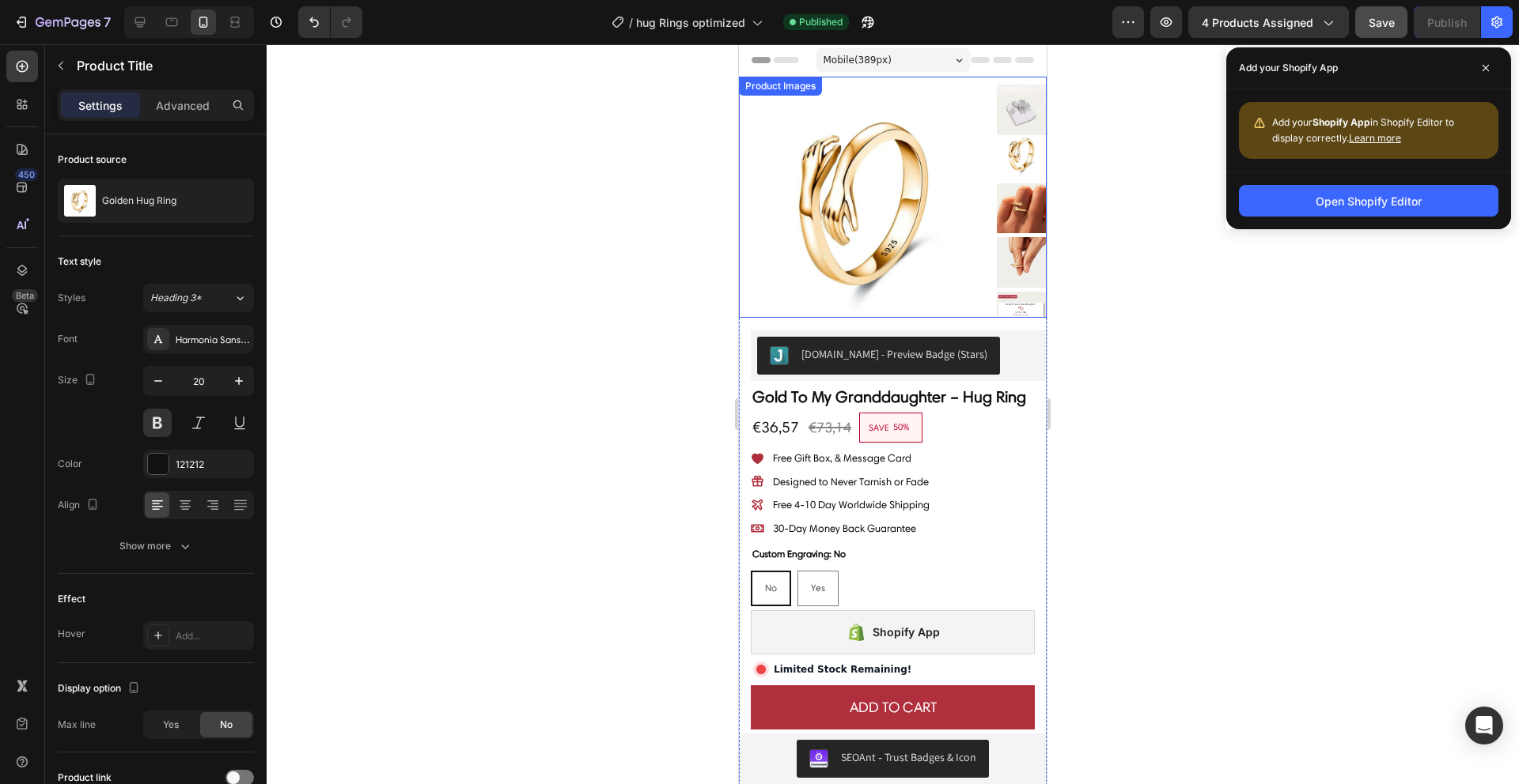
click at [595, 229] on div at bounding box center [893, 414] width 1252 height 740
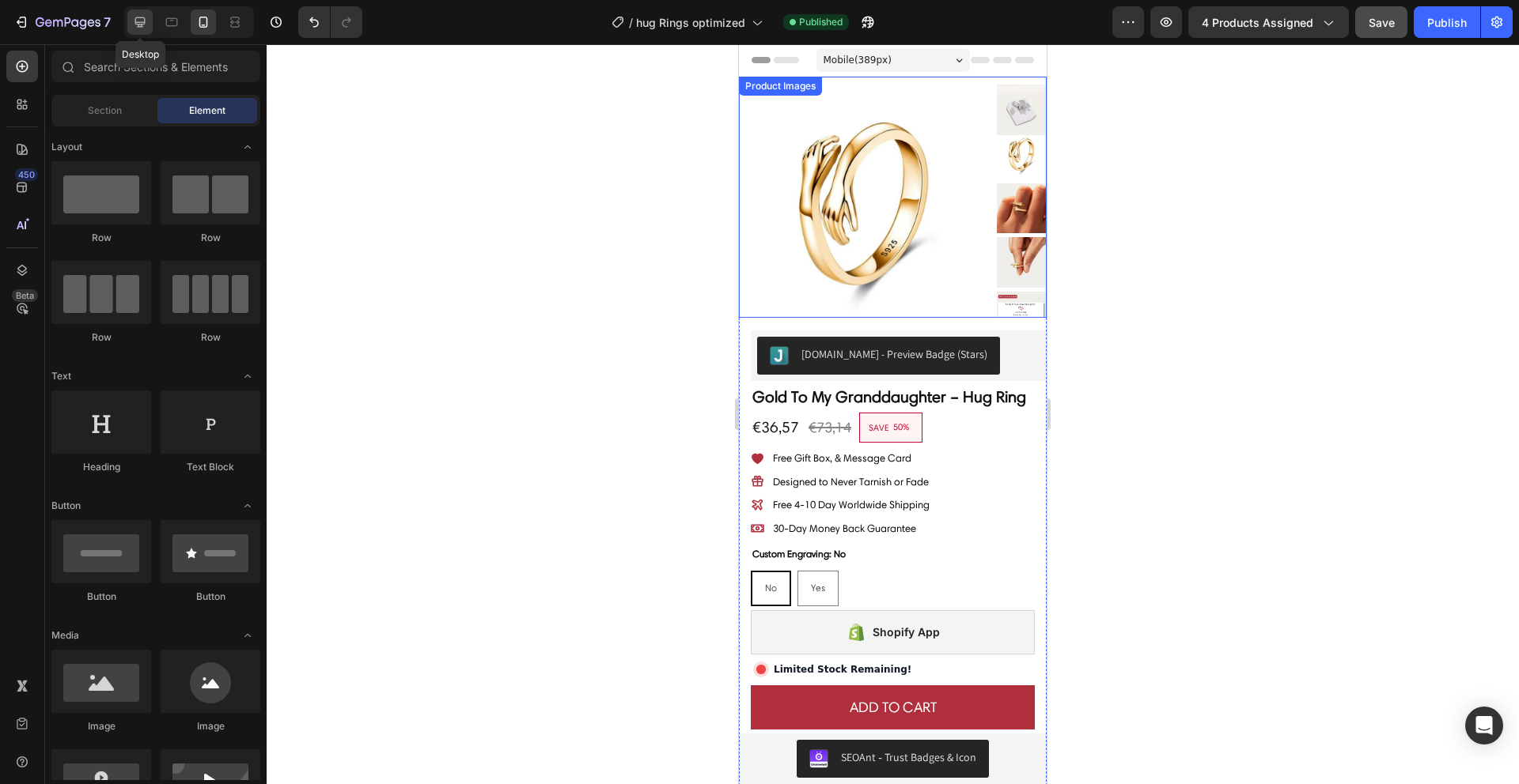
click at [141, 26] on icon at bounding box center [140, 22] width 10 height 10
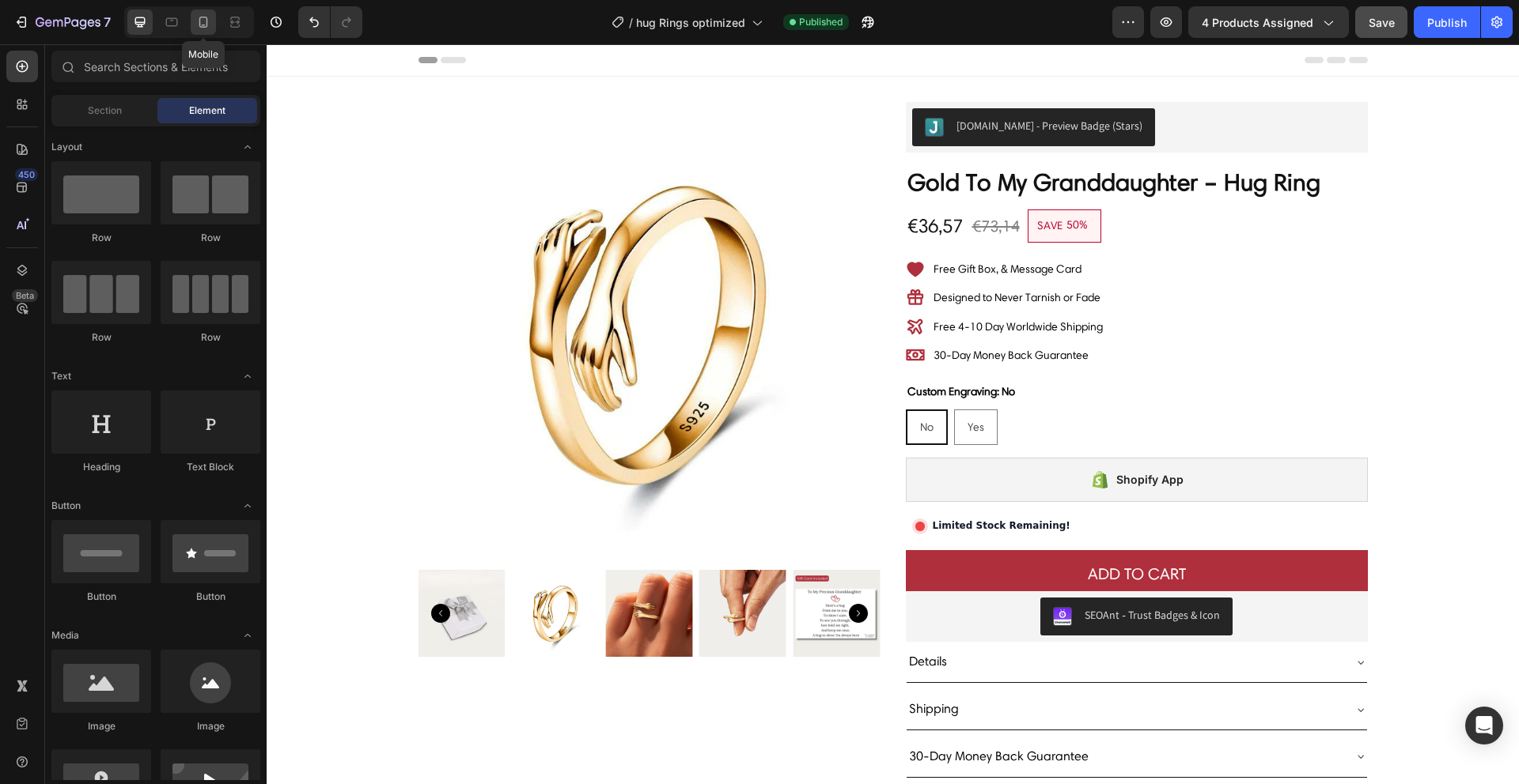
click at [202, 18] on icon at bounding box center [203, 22] width 16 height 16
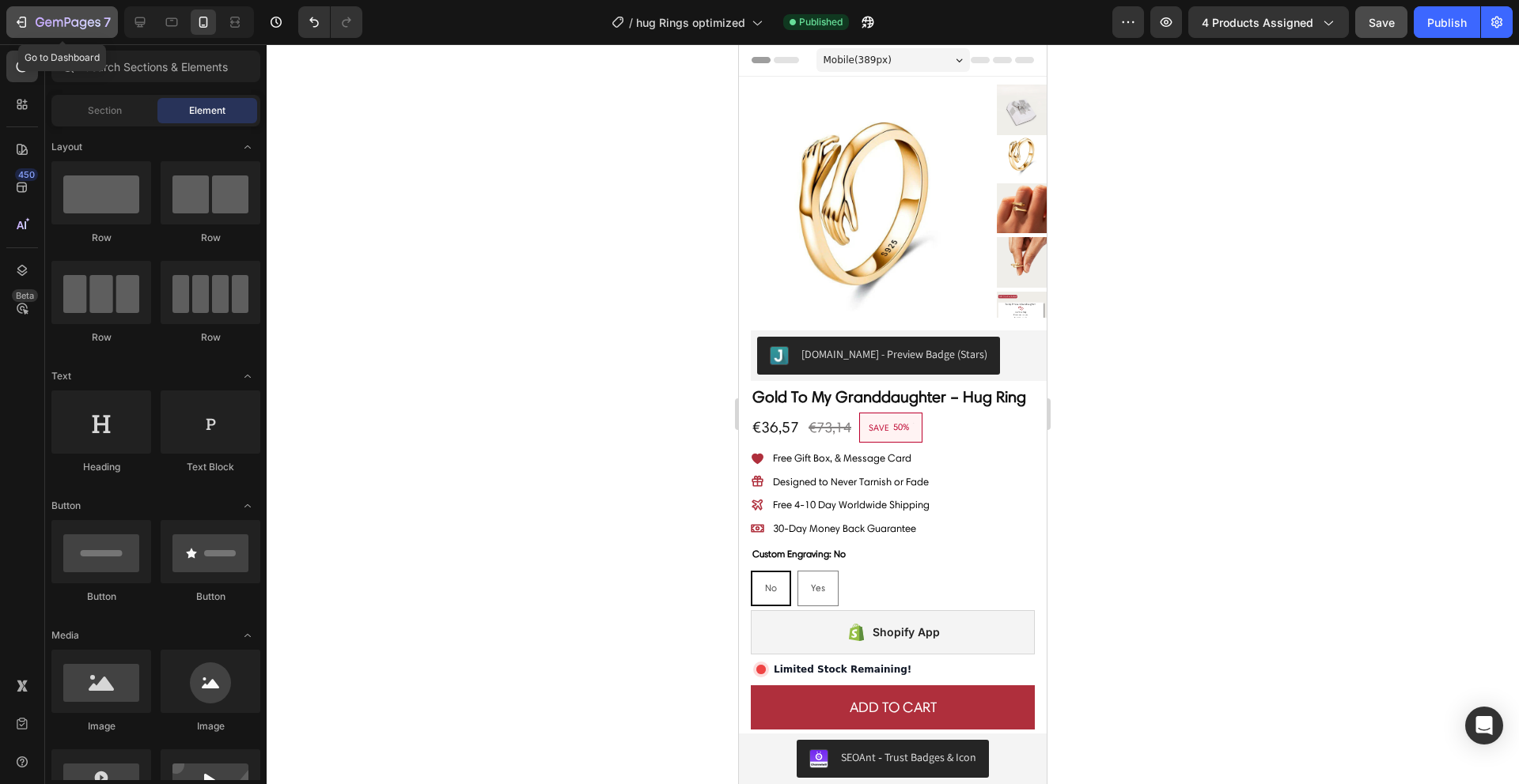
click at [87, 21] on icon "button" at bounding box center [67, 23] width 65 height 14
